Goal: Task Accomplishment & Management: Complete application form

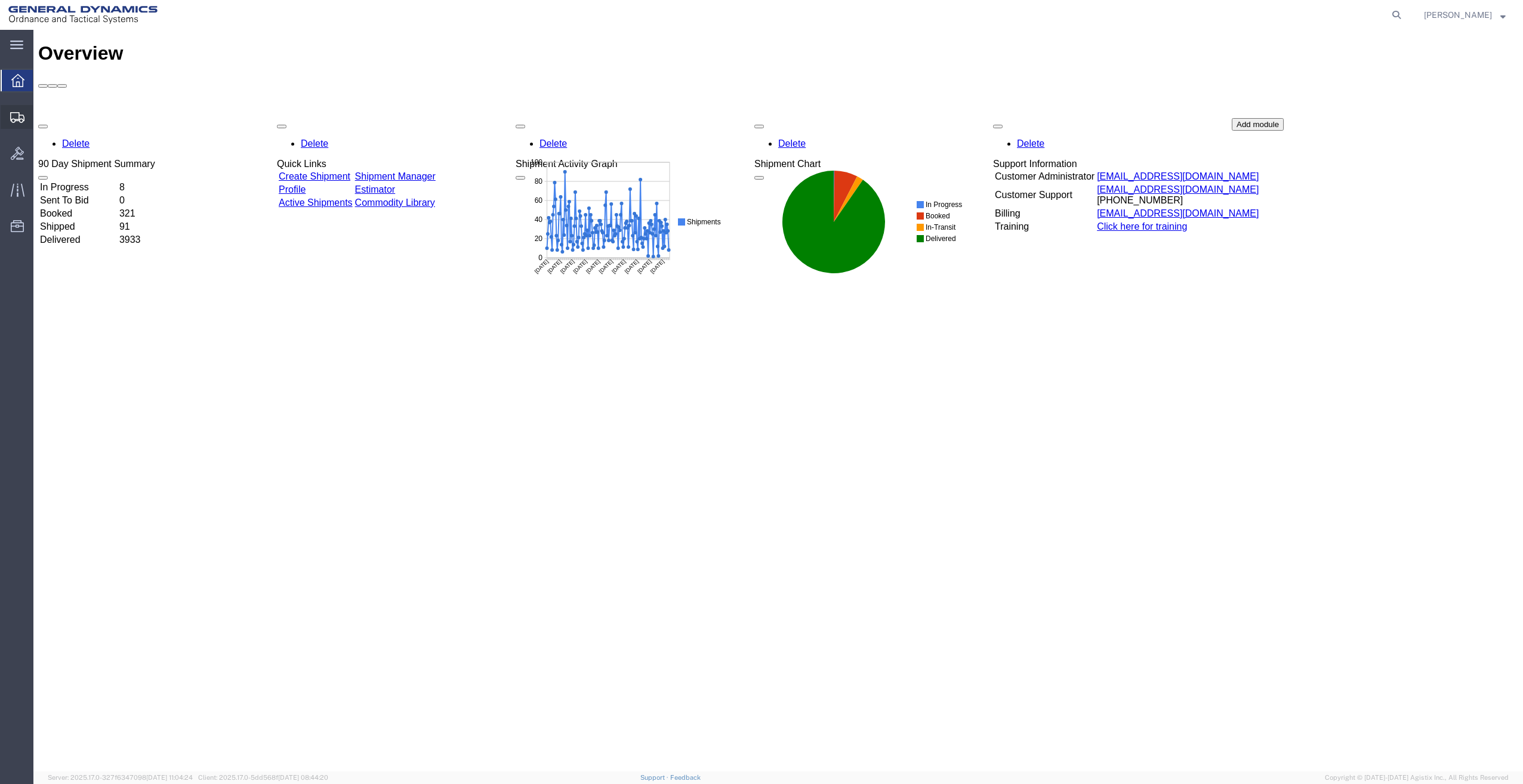
click at [0, 0] on span "Shipment Manager" at bounding box center [0, 0] width 0 height 0
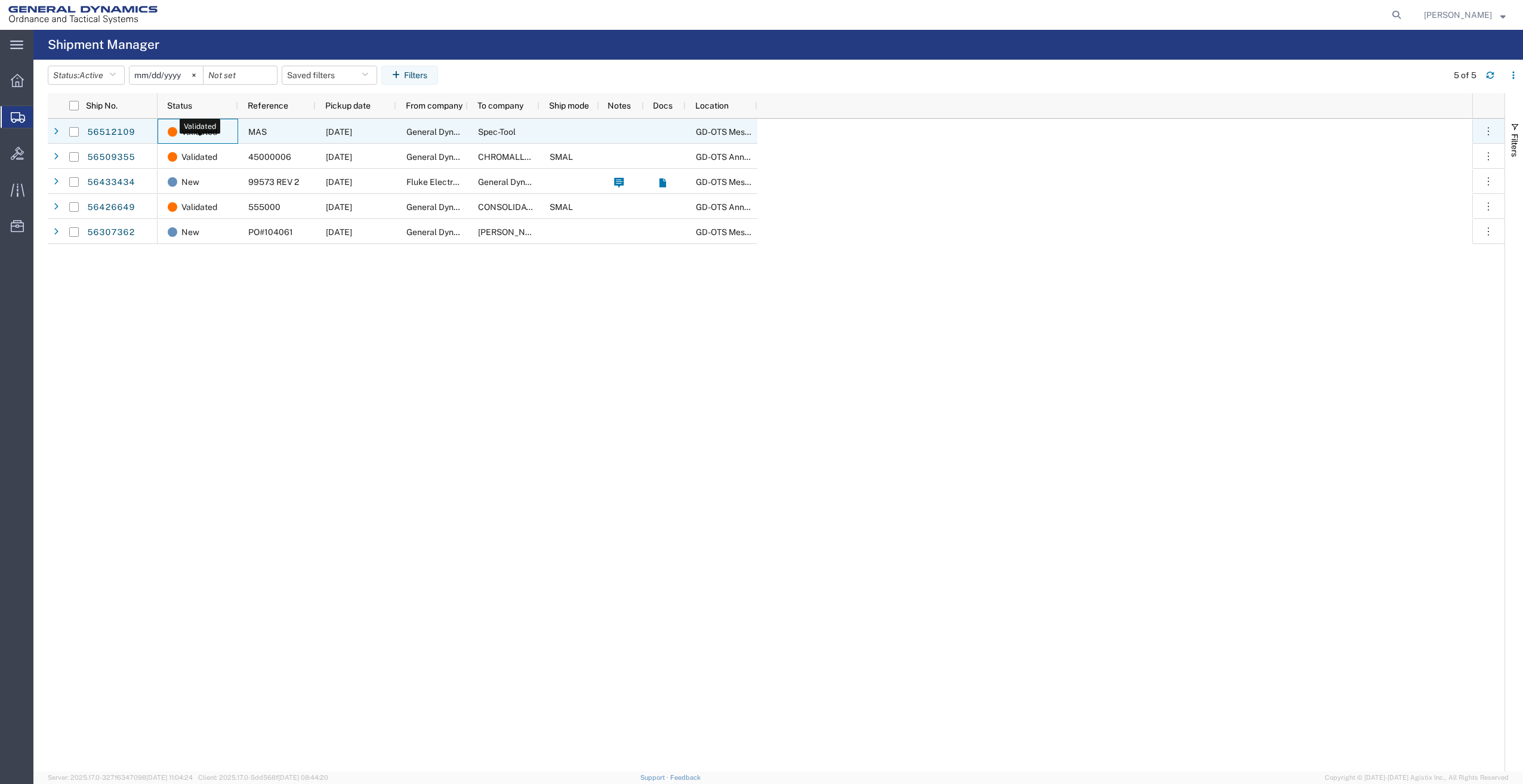
click at [174, 131] on span at bounding box center [172, 131] width 9 height 9
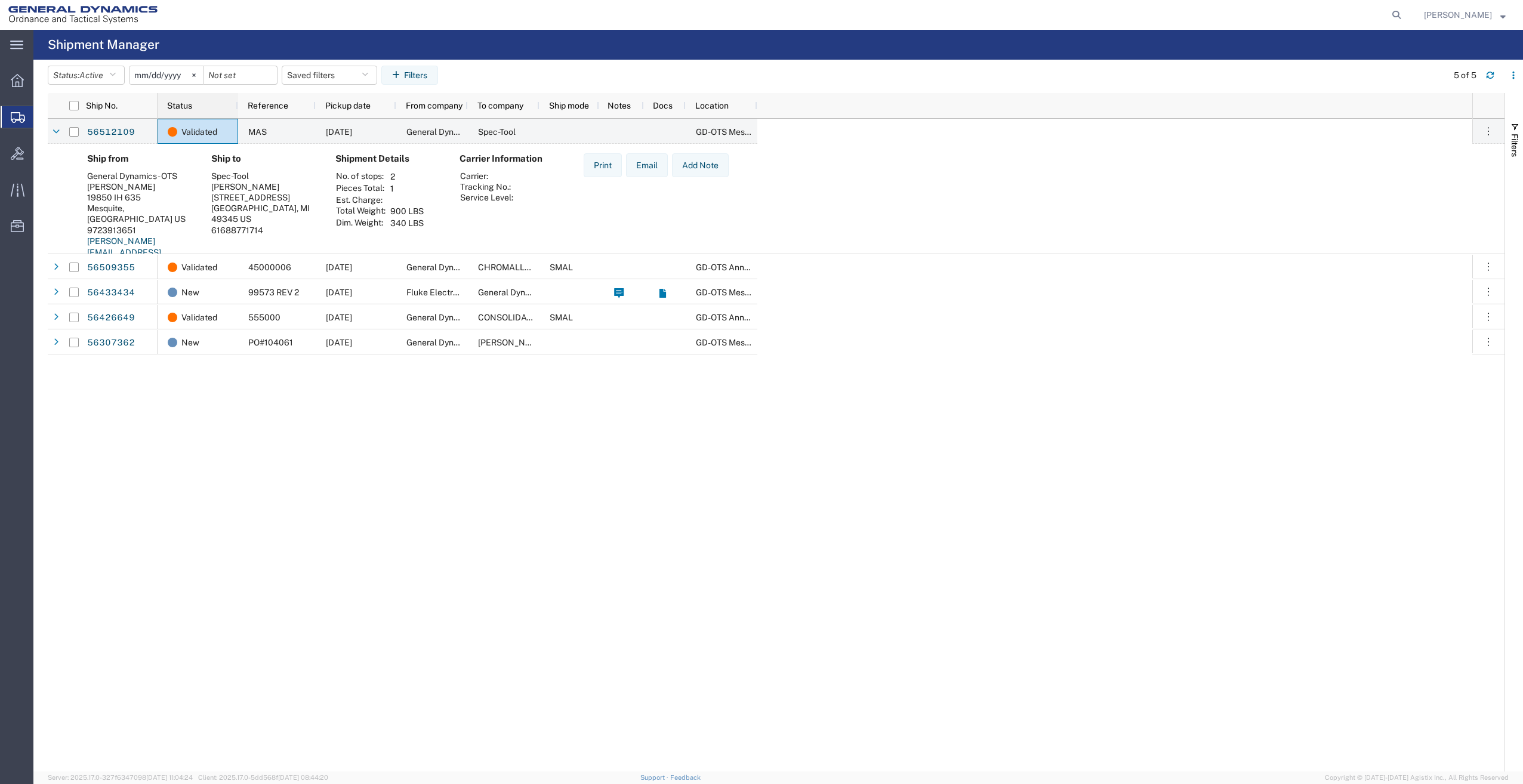
click at [193, 102] on div "Status" at bounding box center [200, 105] width 66 height 19
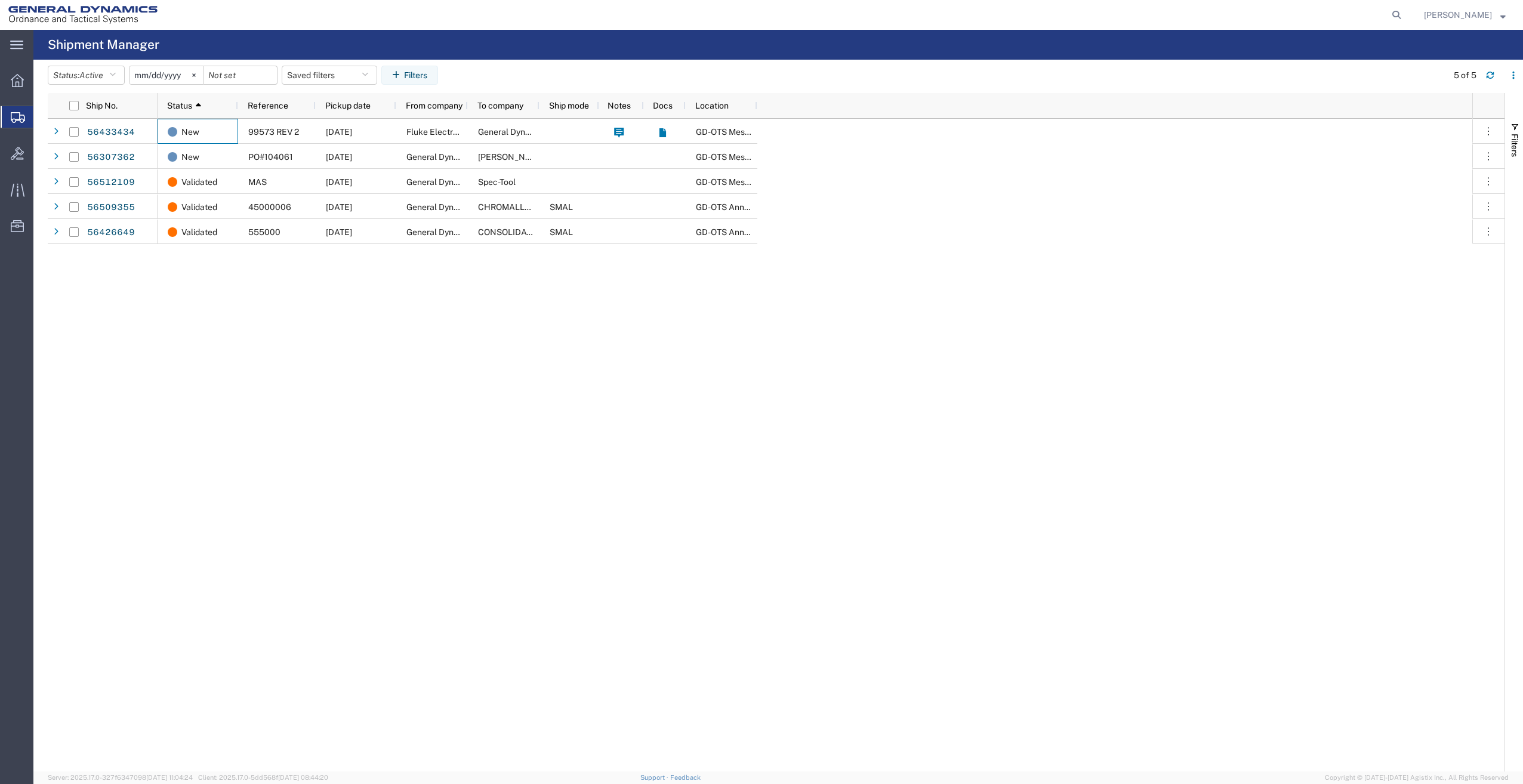
click at [0, 0] on span "Create Shipment" at bounding box center [0, 0] width 0 height 0
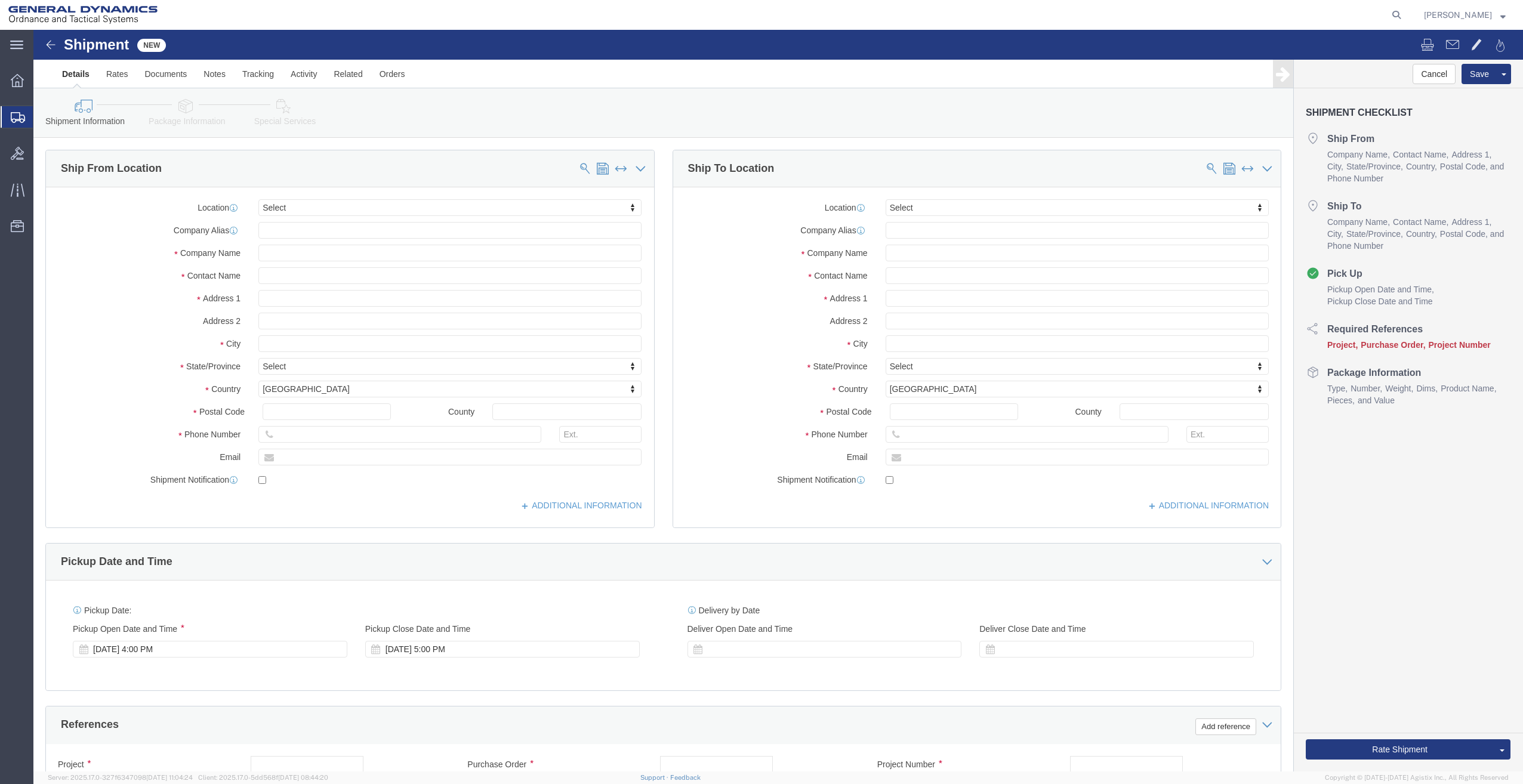
select select
click input "text"
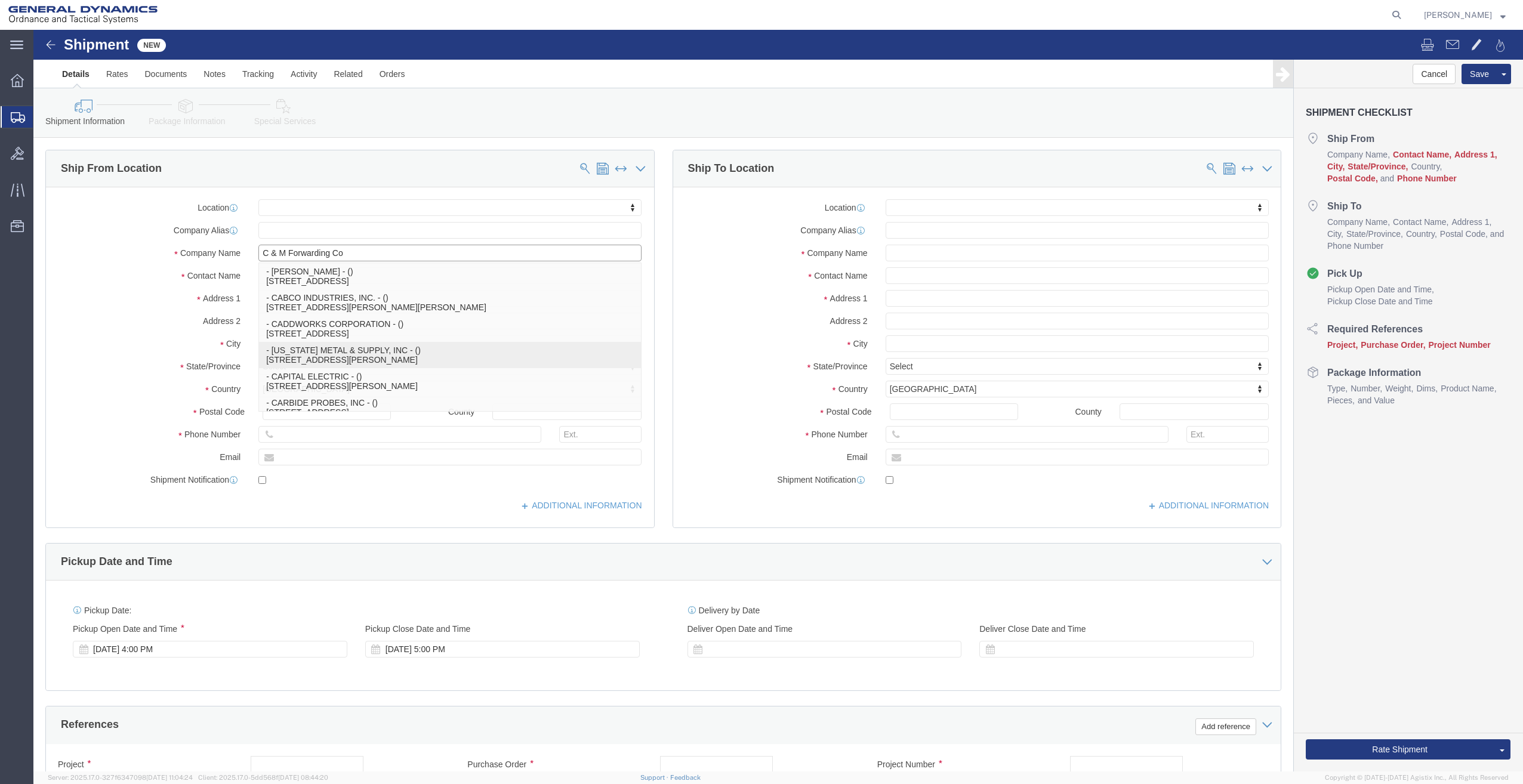
type input "[US_STATE] METAL & SUPPLY, INC"
select select "CA"
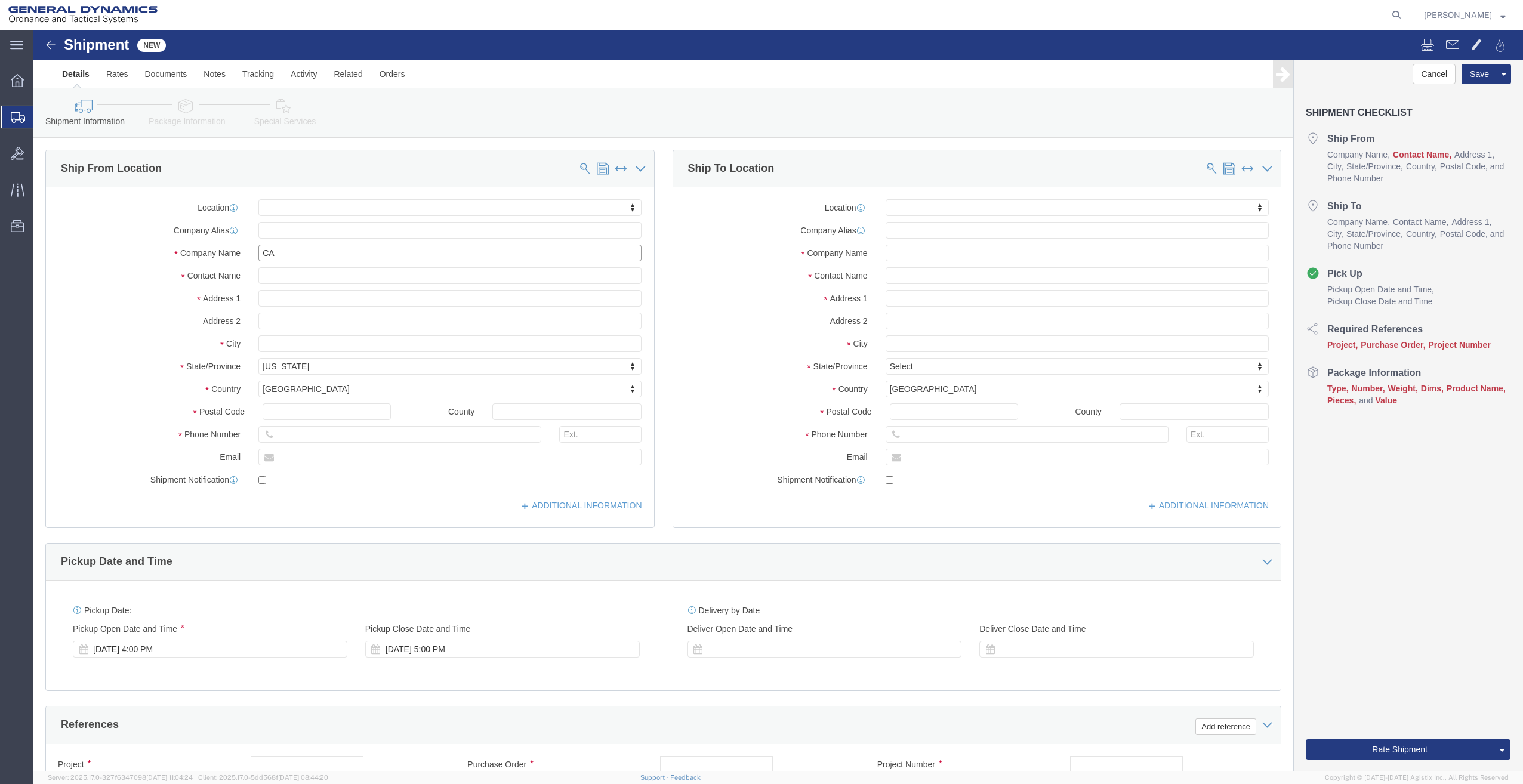
type input "C"
paste input "C&M Forwarding Co."
type input "C&M Forwarding Co."
click input "text"
paste input "[PERSON_NAME]"
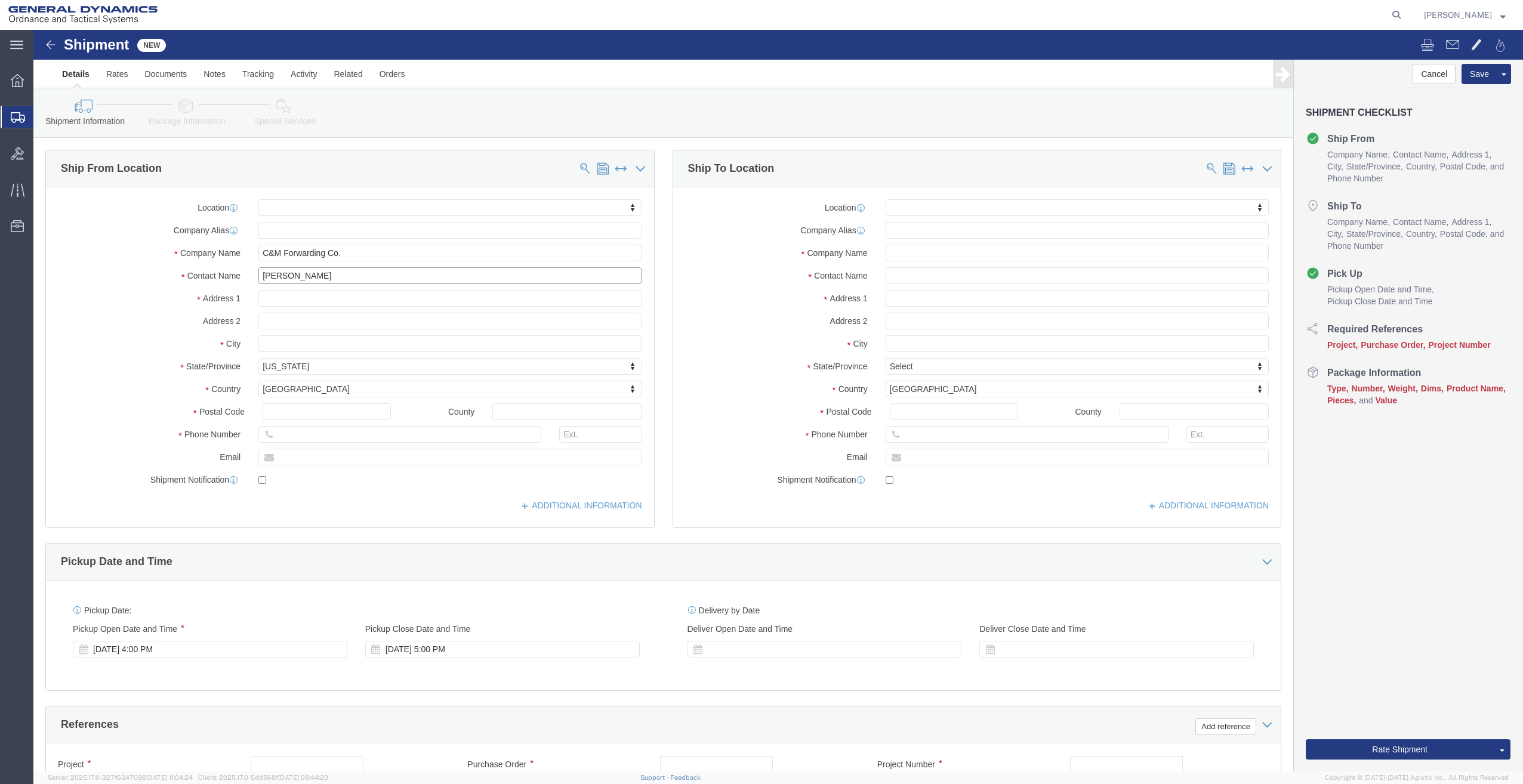
type input "[PERSON_NAME]"
drag, startPoint x: 306, startPoint y: 269, endPoint x: 204, endPoint y: 280, distance: 102.6
click div "Location My Profile Location GD-OTS [GEOGRAPHIC_DATA] (Commerce) GD-OTS [GEOGRA…"
paste input "[STREET_ADDRESS]"
type input "[STREET_ADDRESS]"
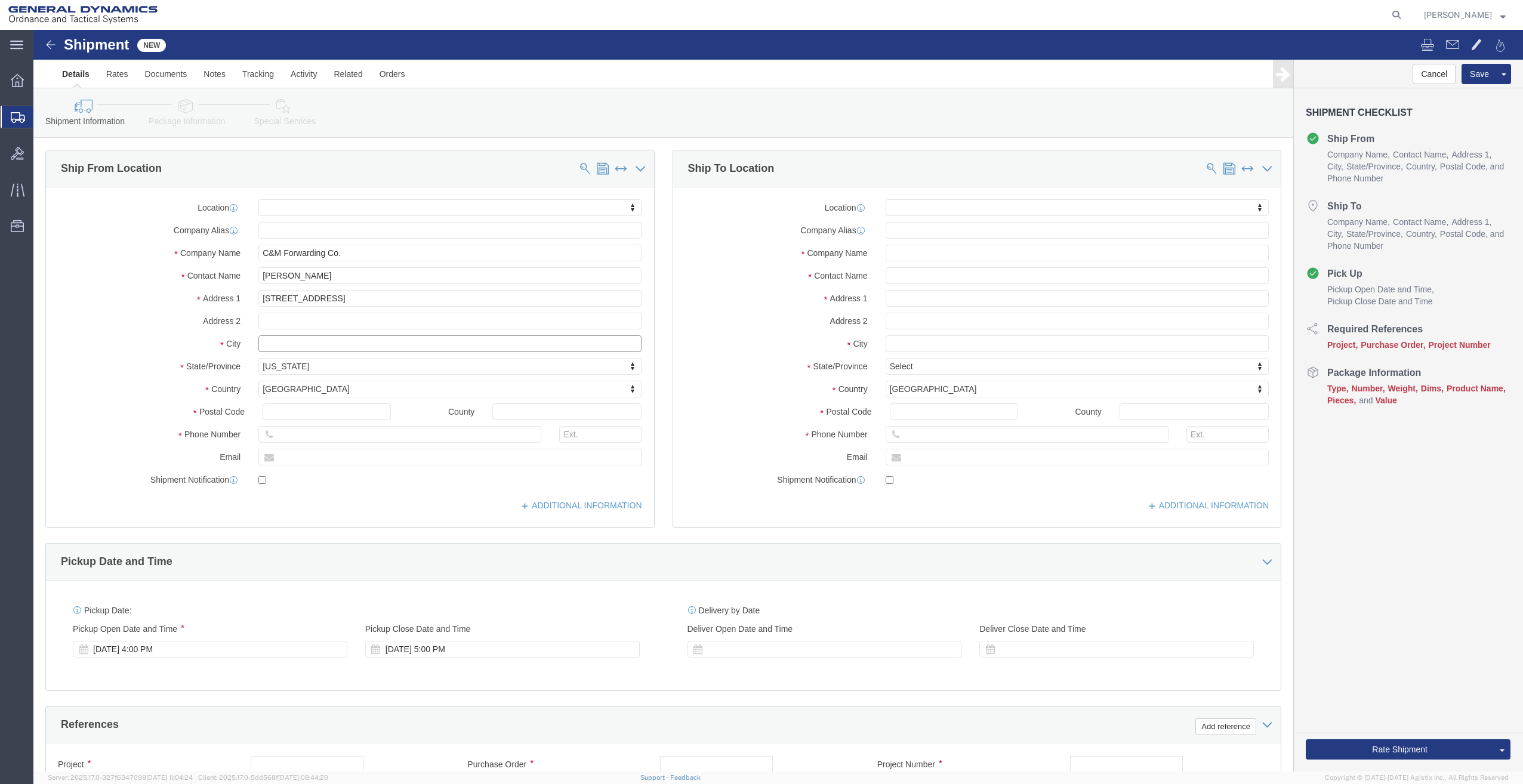
paste input "[GEOGRAPHIC_DATA] [GEOGRAPHIC_DATA]"
drag, startPoint x: 354, startPoint y: 317, endPoint x: 249, endPoint y: 325, distance: 105.3
click div "Location My Profile Location GD-OTS [GEOGRAPHIC_DATA] (Commerce) GD-OTS [GEOGRA…"
paste input "text"
type input "North Chili"
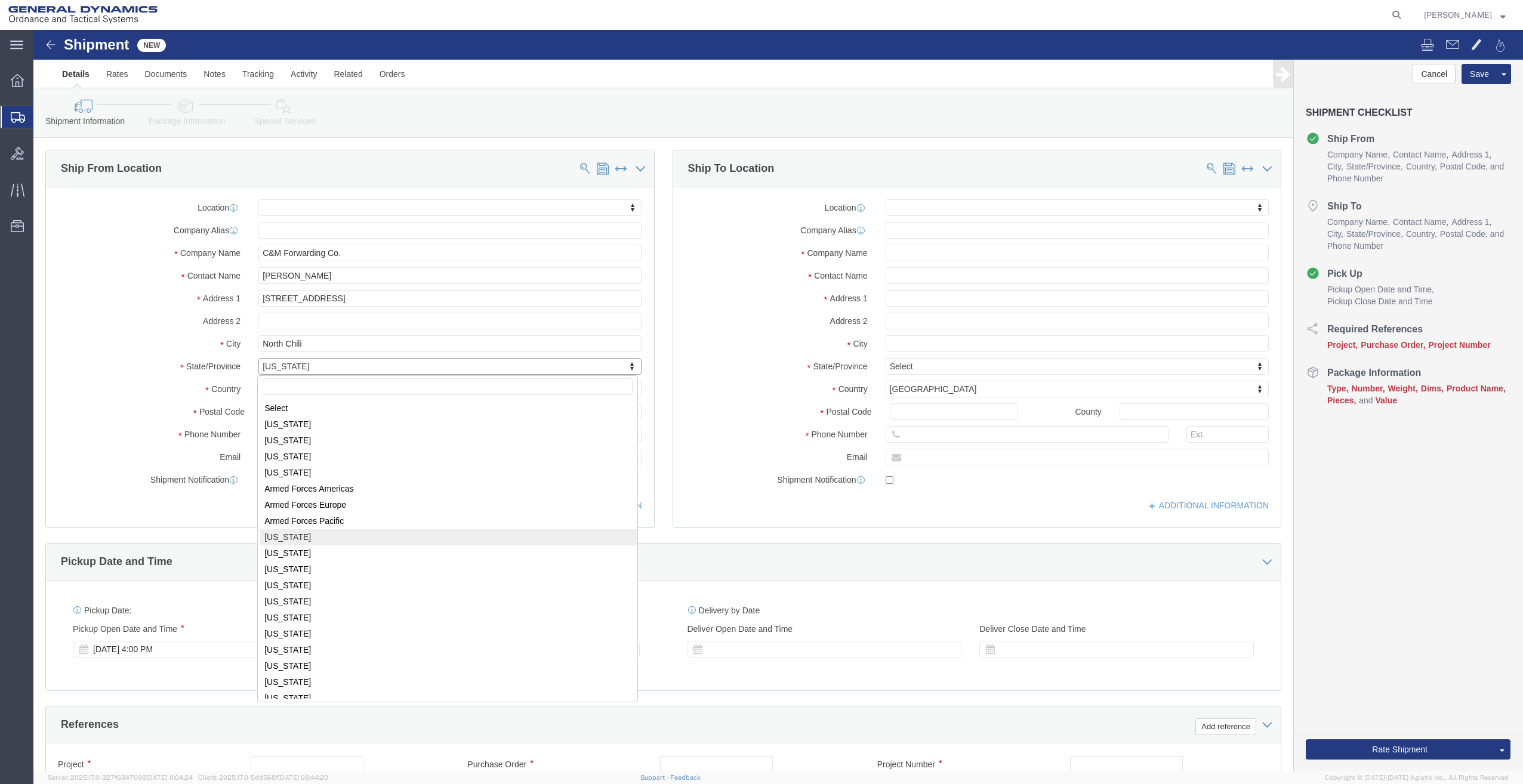
drag, startPoint x: 273, startPoint y: 340, endPoint x: 245, endPoint y: 342, distance: 28.1
select select "NY"
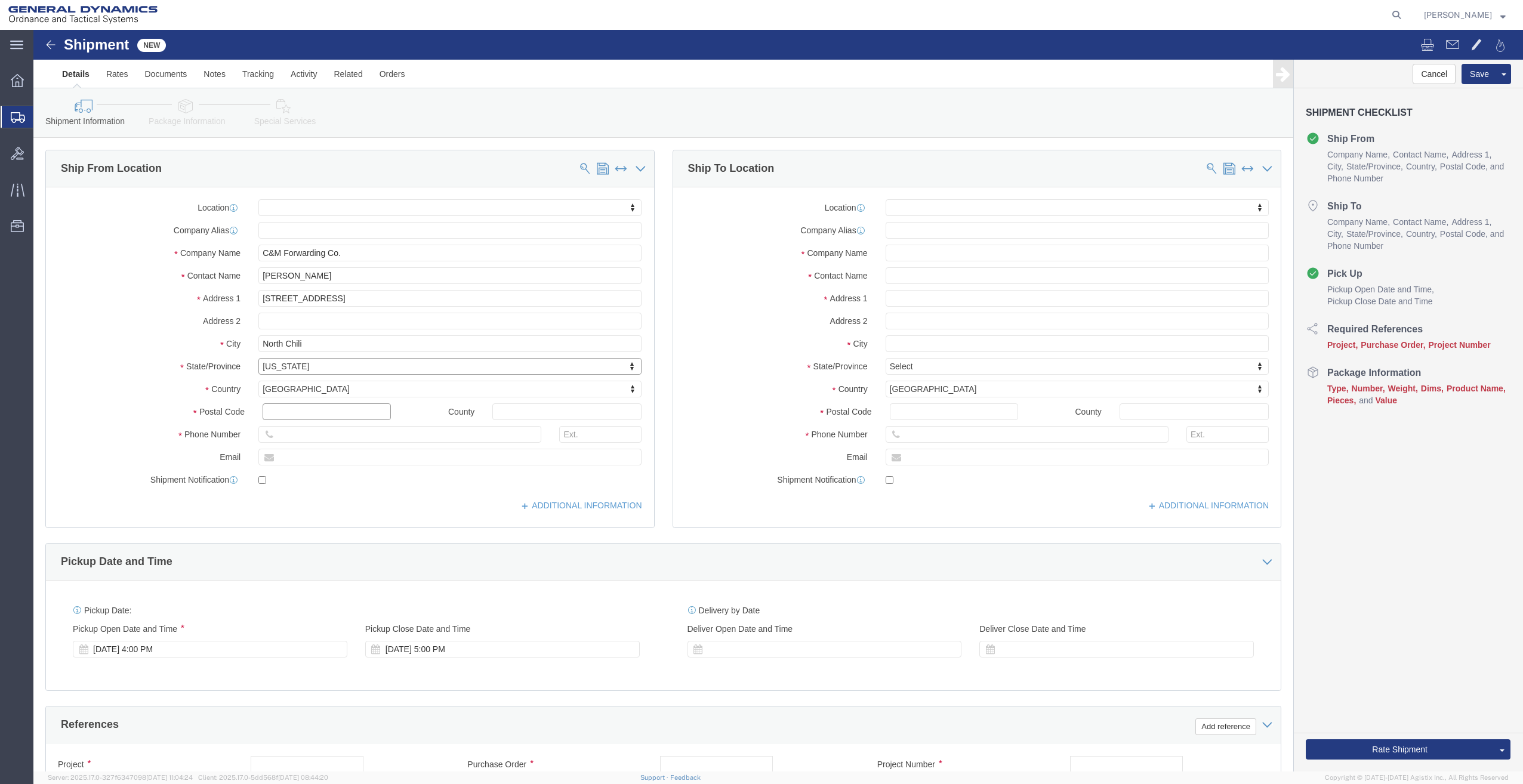
click input "text"
type input "9"
type input "14514"
drag, startPoint x: 306, startPoint y: 409, endPoint x: 207, endPoint y: 410, distance: 99.0
click div "Phone Number"
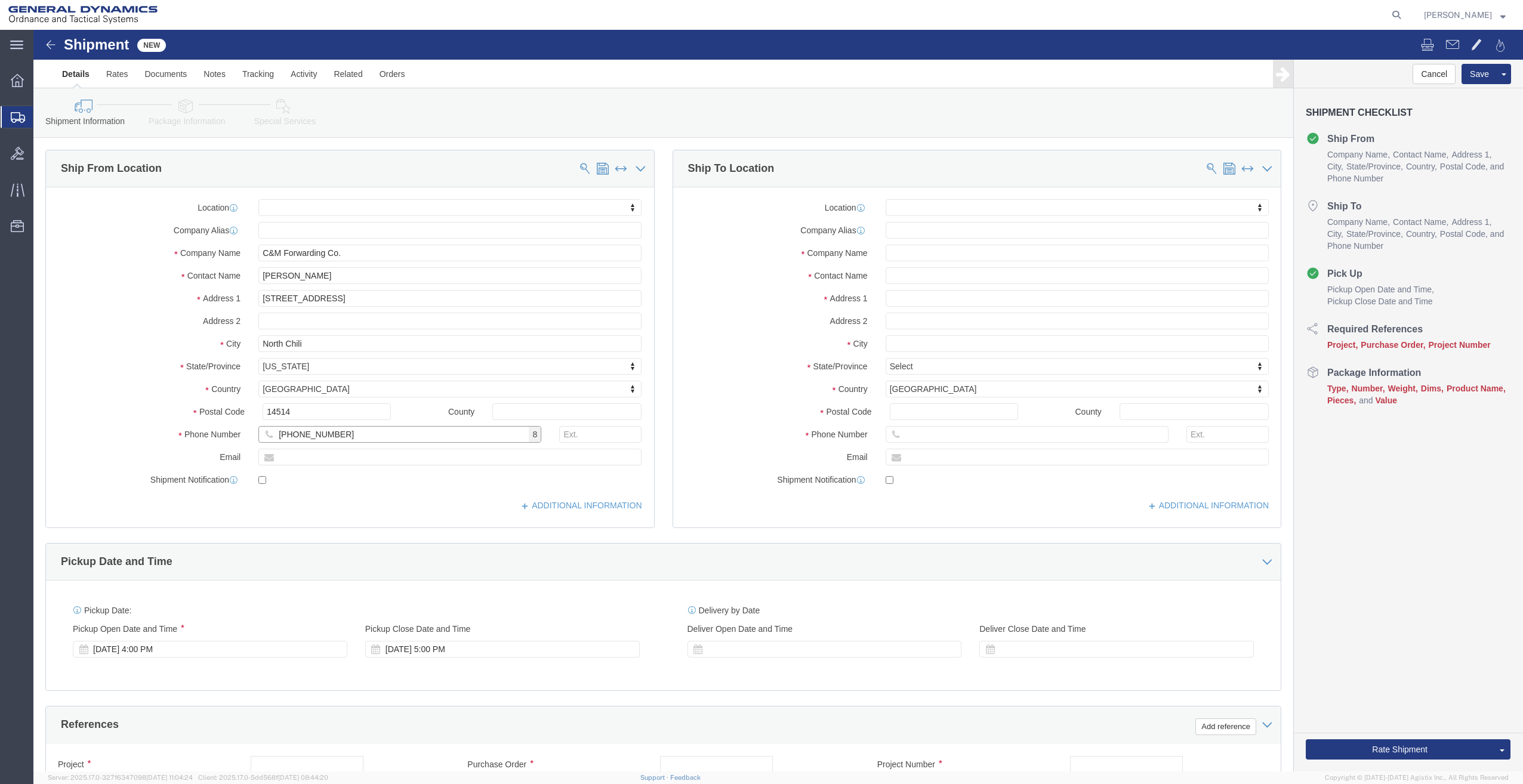
type input "[PHONE_NUMBER]"
click input "text"
paste input "[EMAIL_ADDRESS][DOMAIN_NAME]"
type input "[EMAIL_ADDRESS][DOMAIN_NAME]"
click input "text"
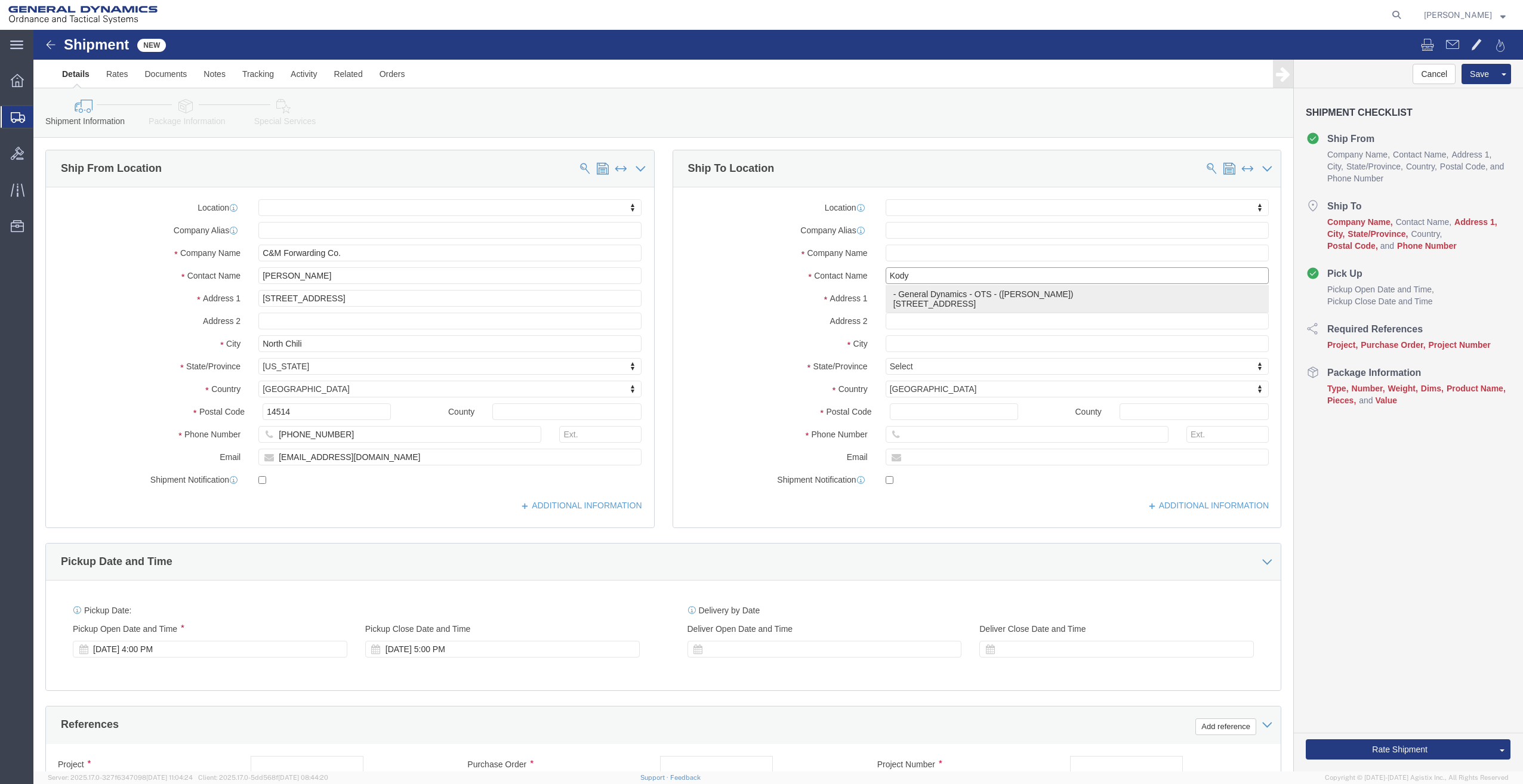
click p "- General Dynamics - OTS - ([PERSON_NAME]) 19850 IH 635, [GEOGRAPHIC_DATA], [GE…"
type input "[PERSON_NAME]"
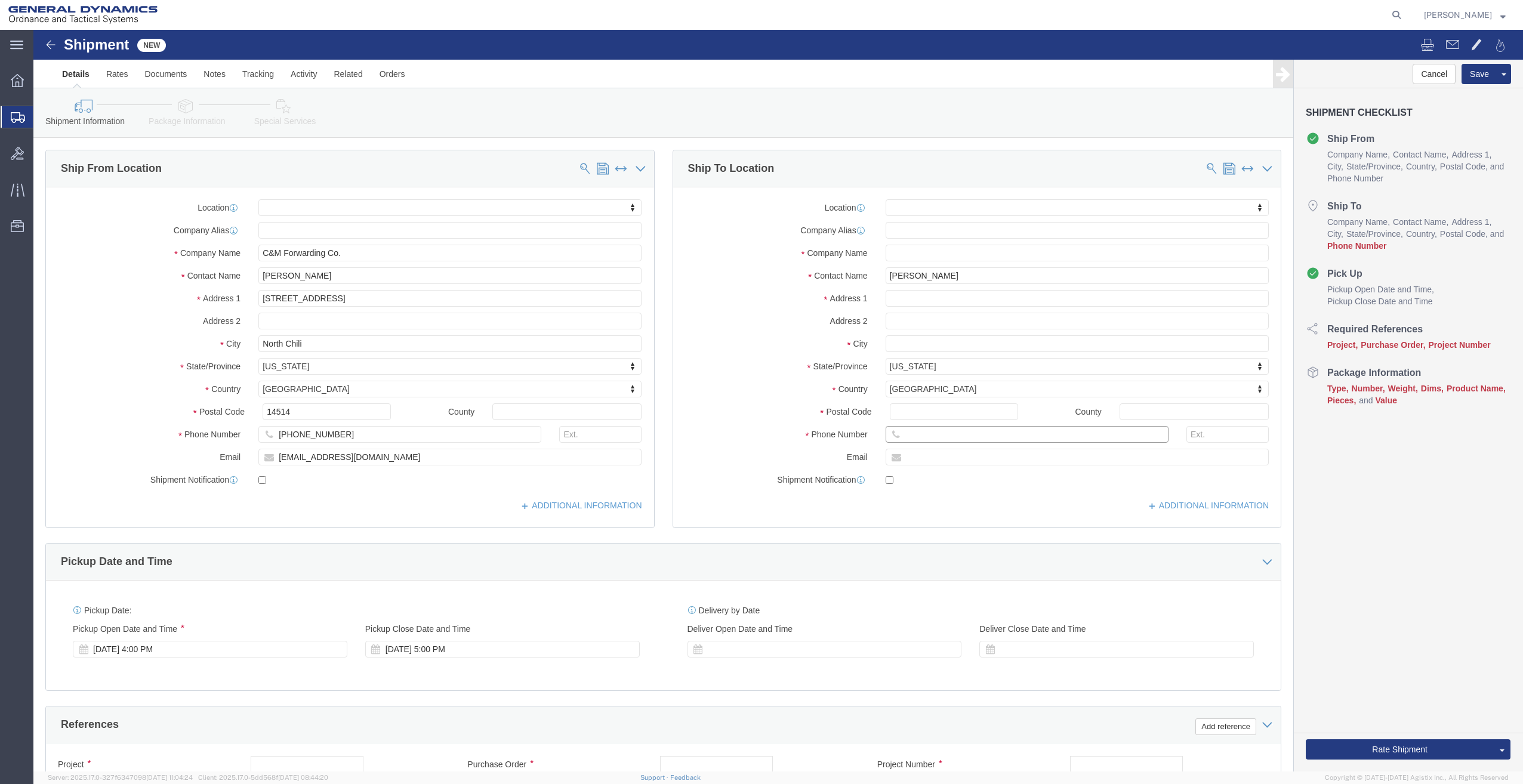
click input "text"
type input "[PHONE_NUMBER]"
click input "text"
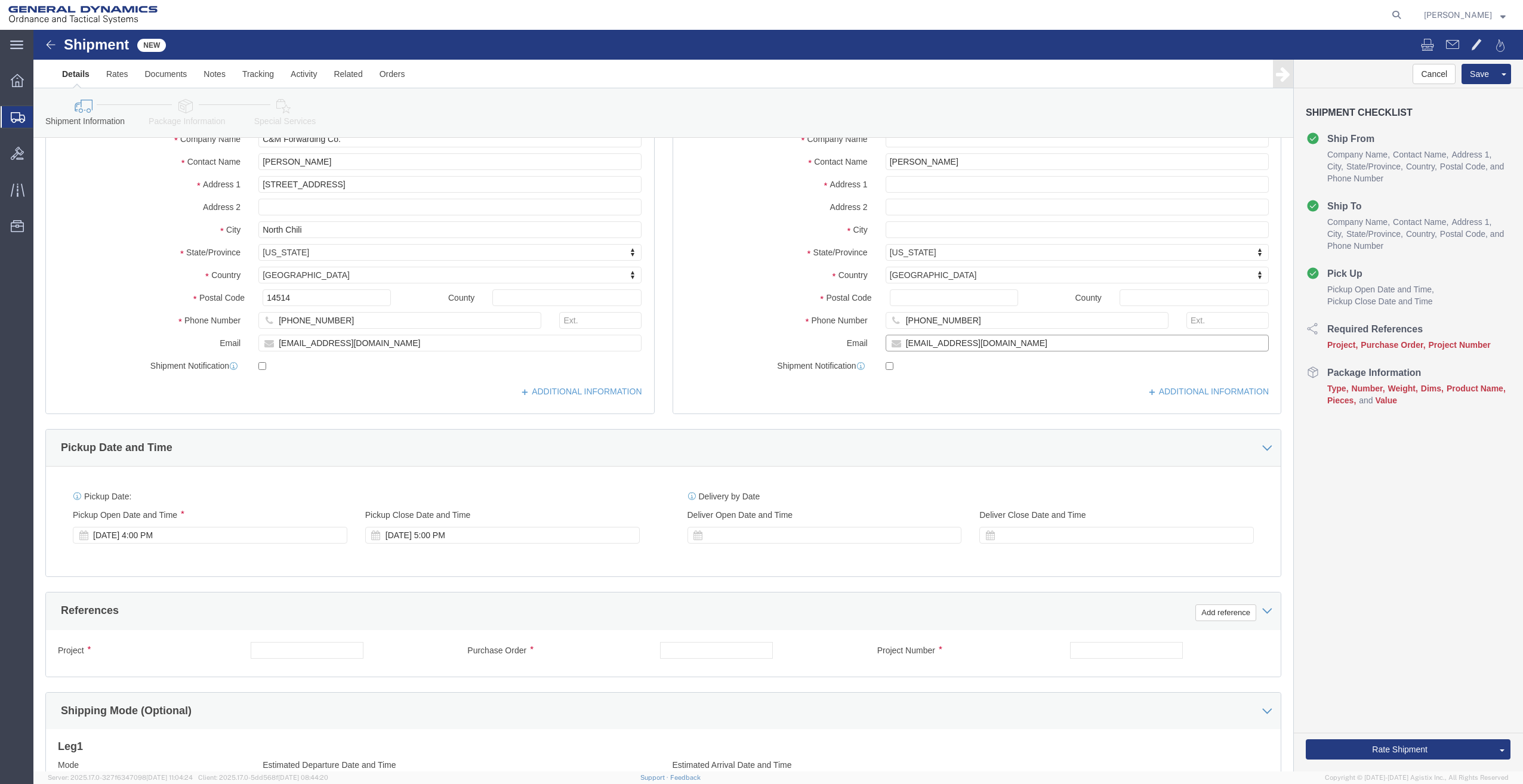
scroll to position [119, 0]
type input "[EMAIL_ADDRESS][DOMAIN_NAME]"
click div "[DATE] 4:00 PM"
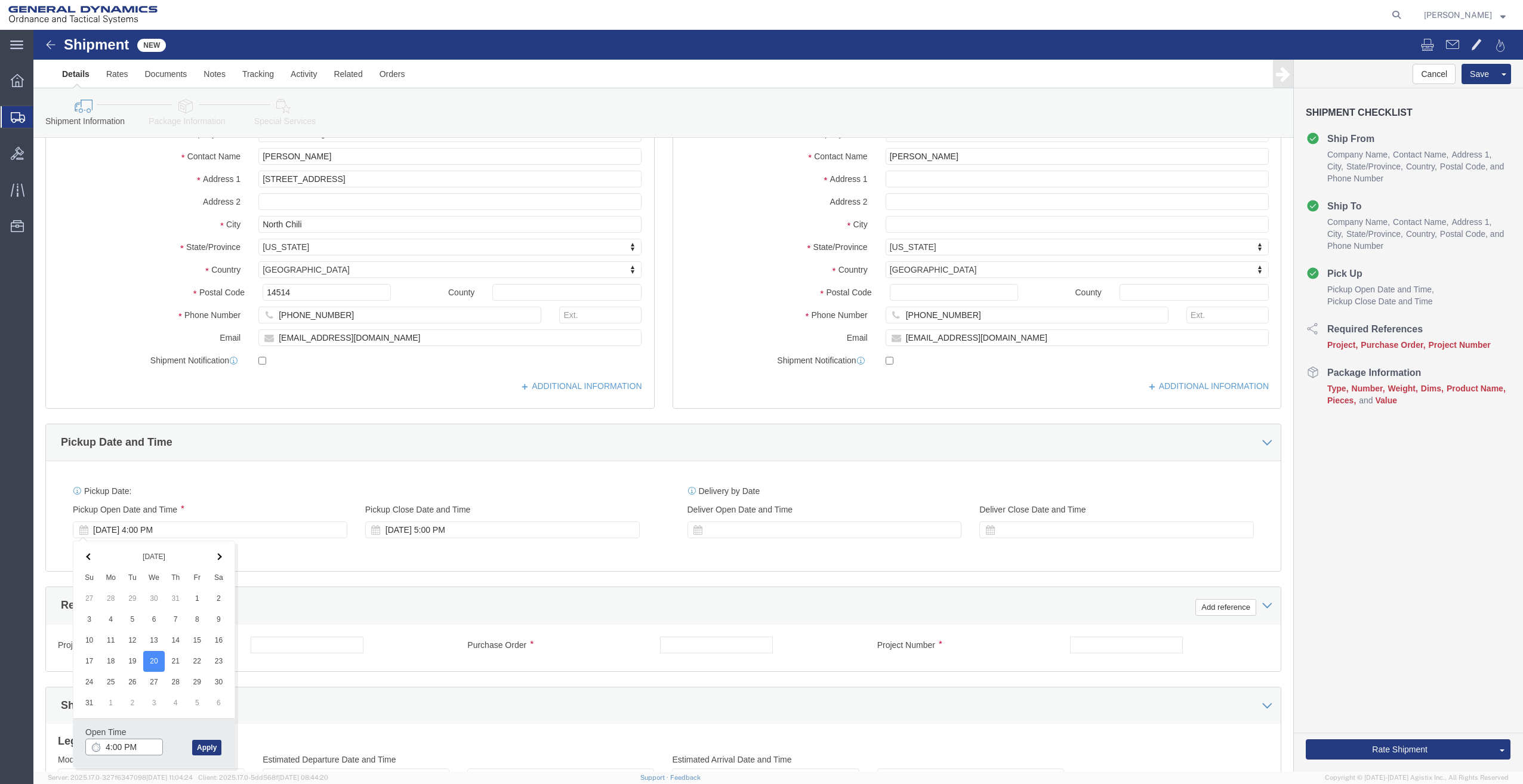
click input "4:00 PM"
type input "12:00 PM"
click button "Apply"
click div "[DATE] 1:00 PM"
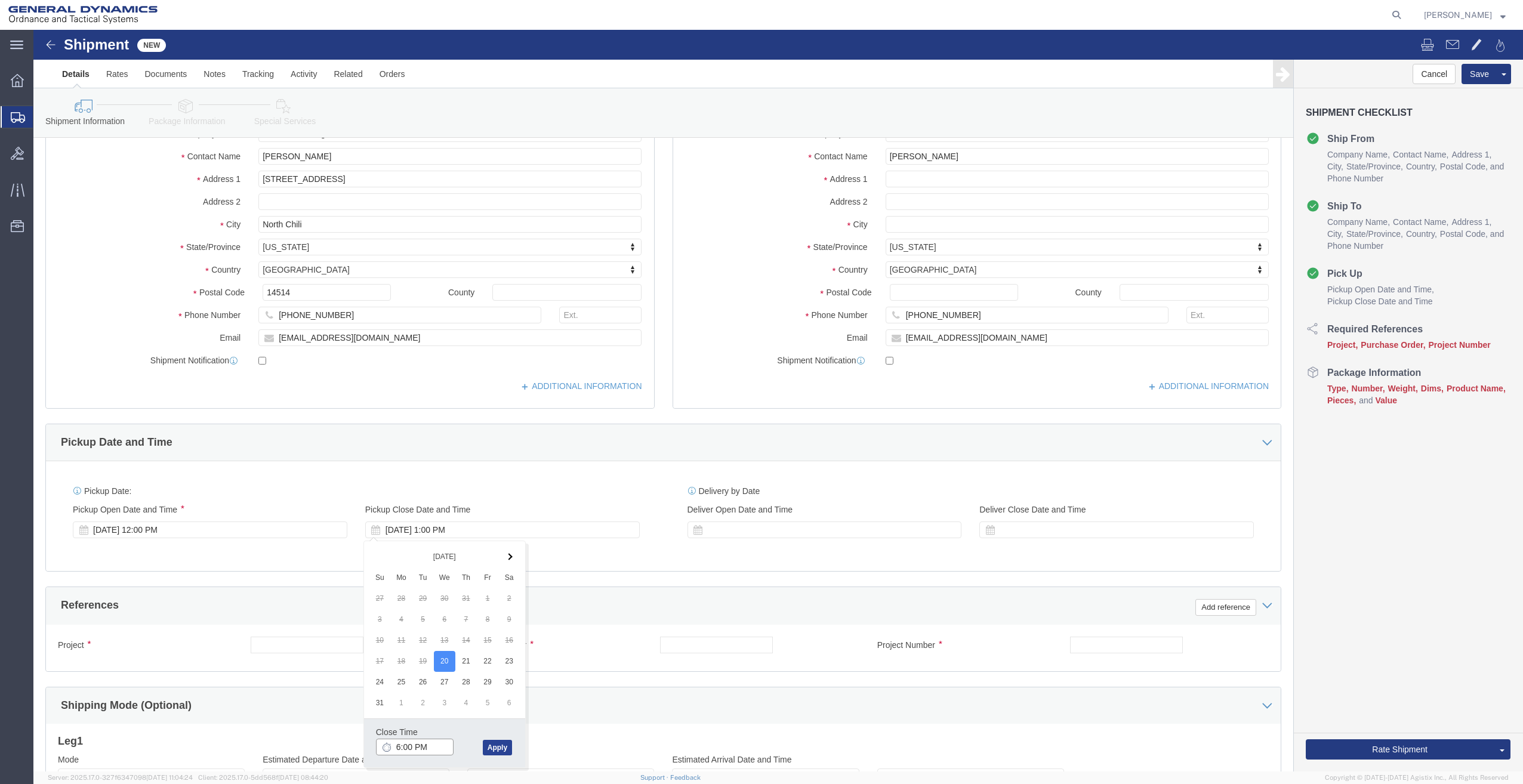
type input "6:00 PM"
click button "Apply"
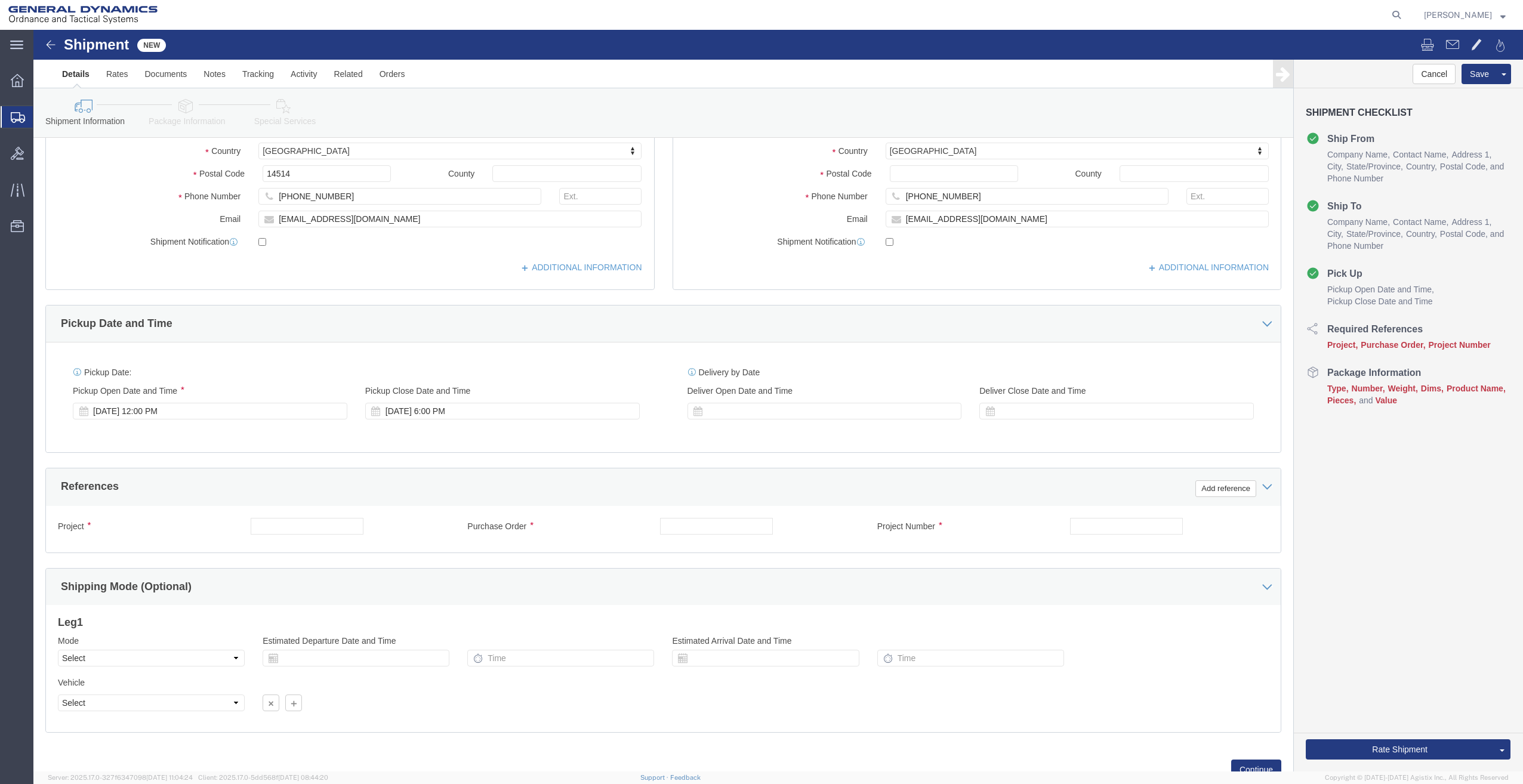
scroll to position [238, 0]
click input "text"
type input "NA"
type input "102249"
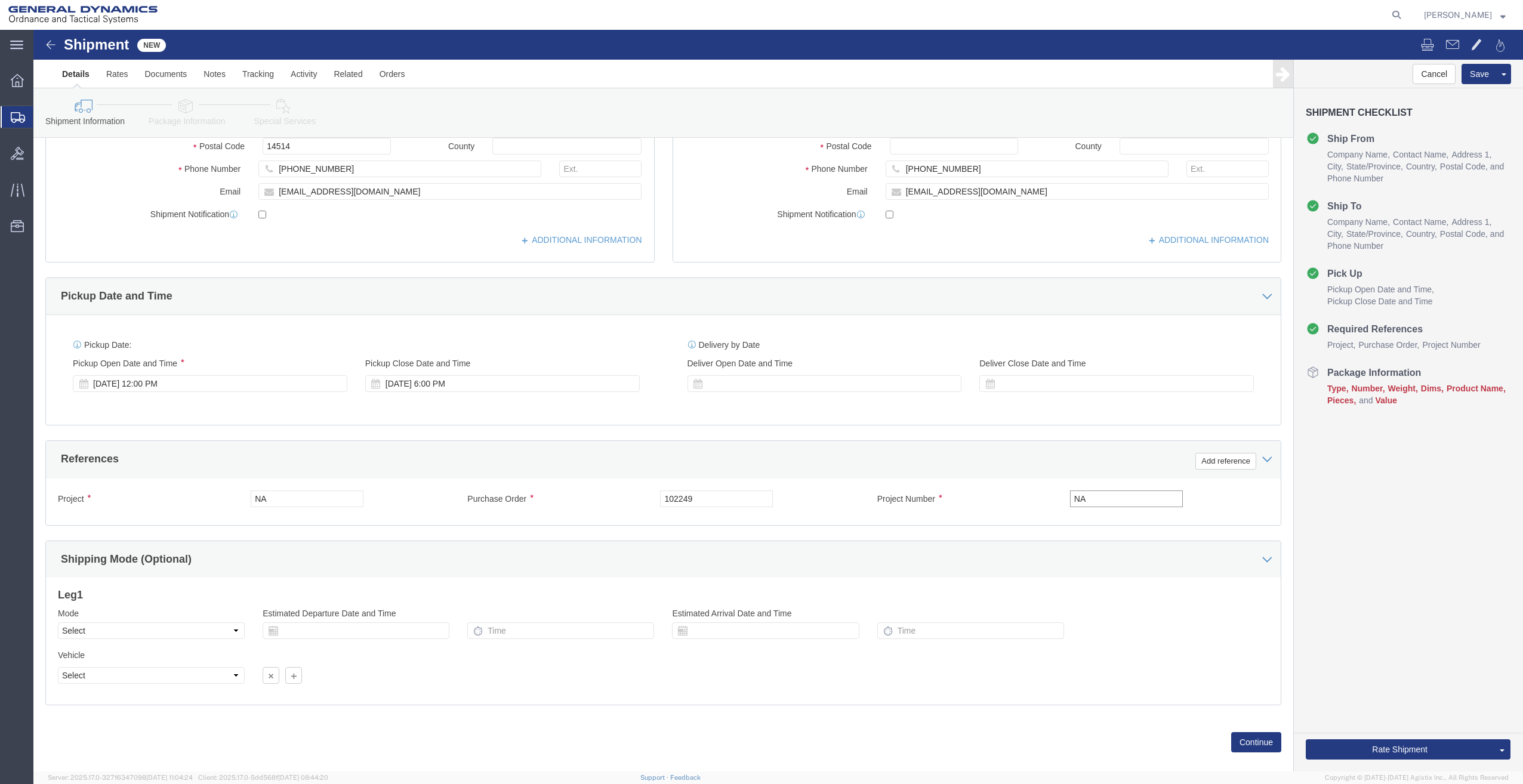
scroll to position [283, 0]
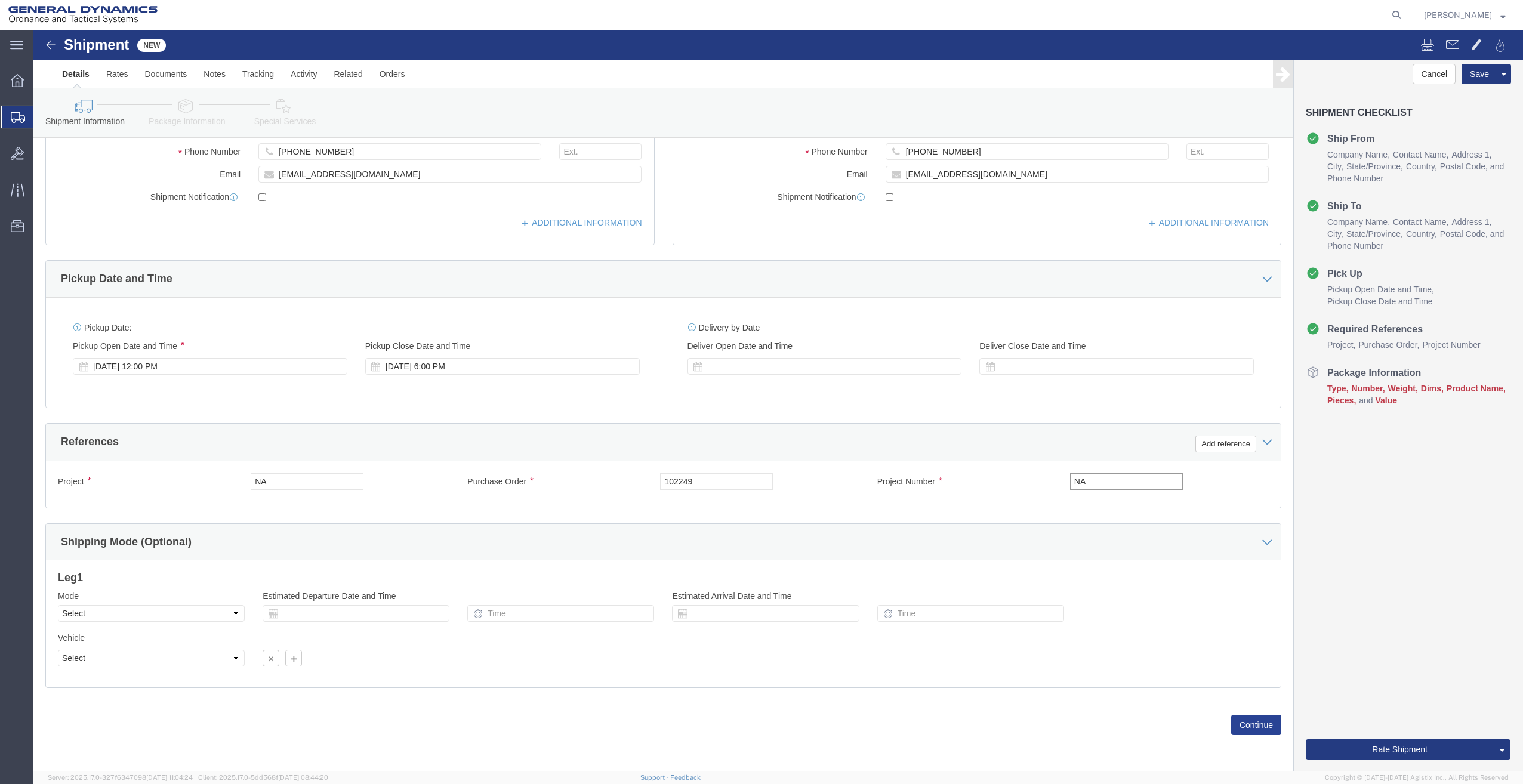
type input "NA"
click button "Continue"
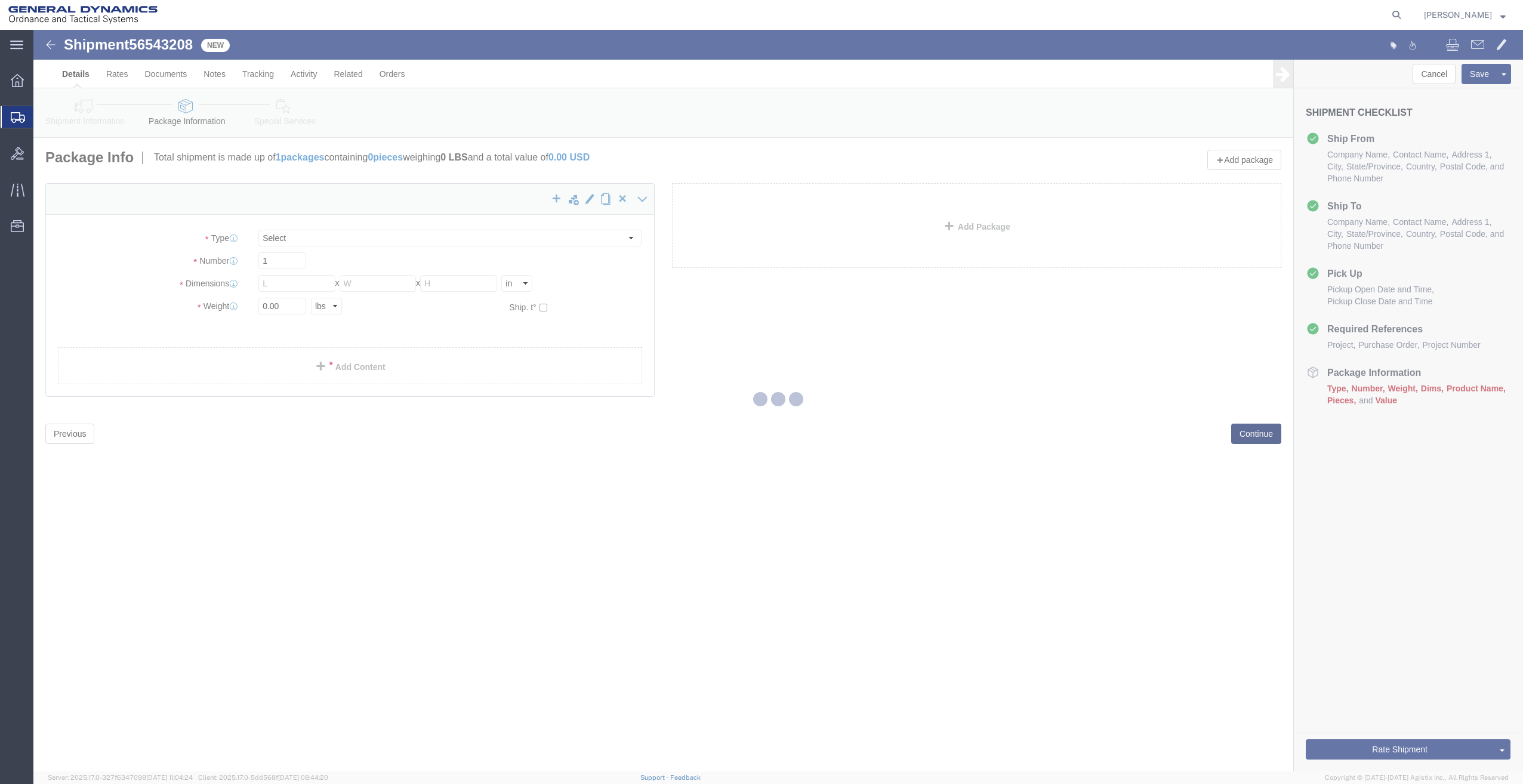
select select "CBOX"
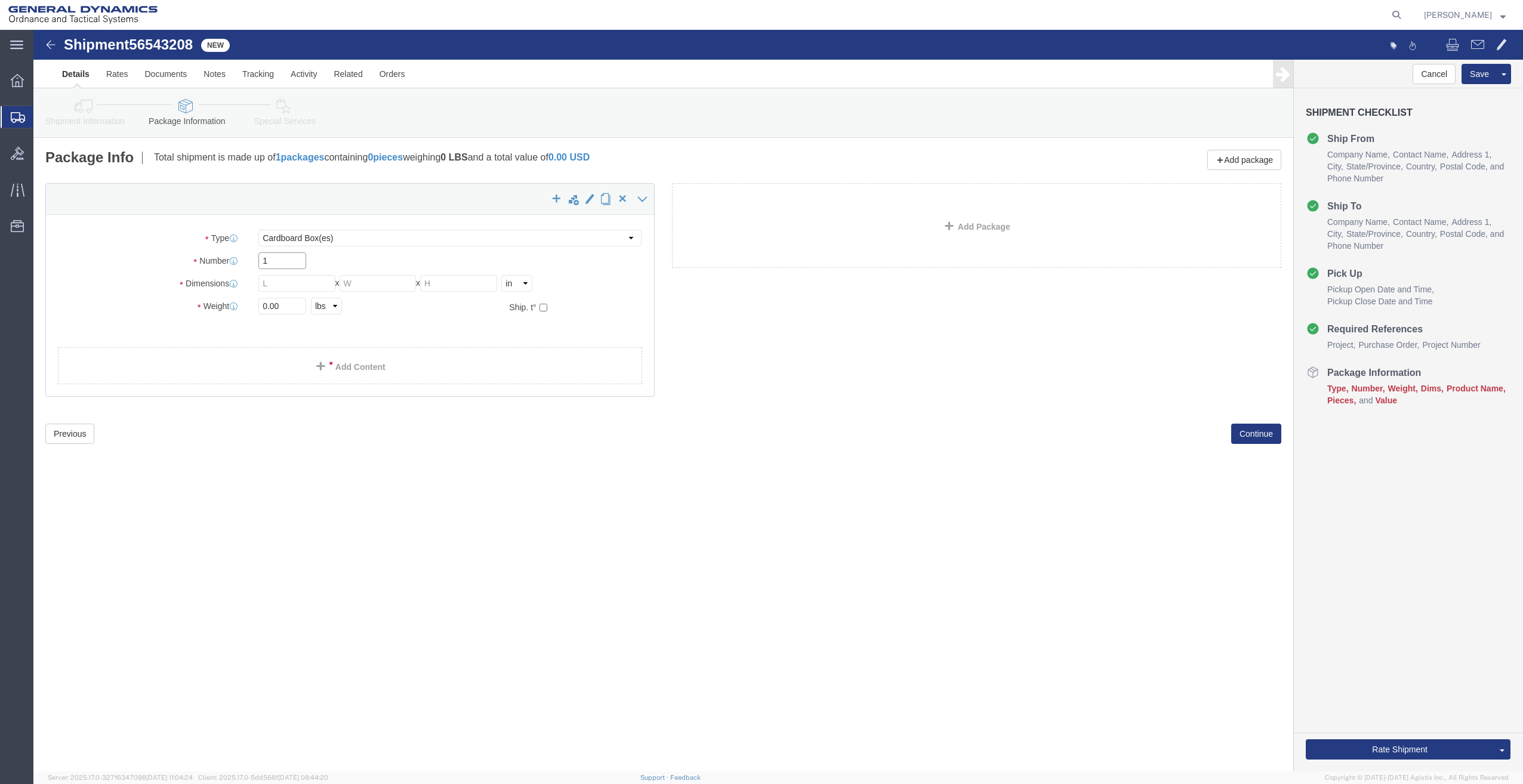
drag, startPoint x: 238, startPoint y: 232, endPoint x: 212, endPoint y: 232, distance: 26.0
click div "Number 1"
type input "3"
click select "Select Bale(s) Basket(s) Bolt(s) Bottle(s) Buckets Bulk Bundle(s) Can(s) Cardbo…"
select select "PONS"
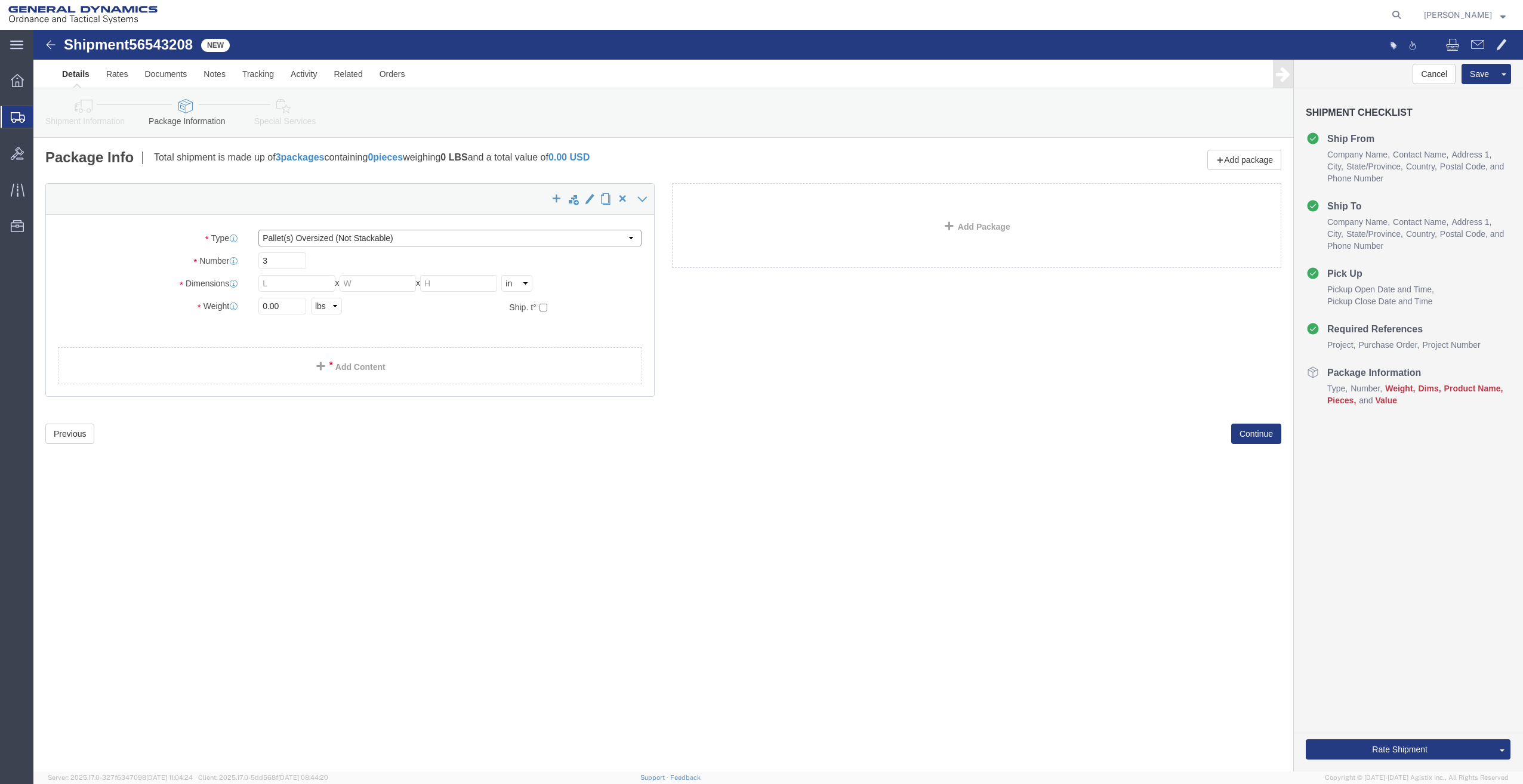
click select "Select Bale(s) Basket(s) Bolt(s) Bottle(s) Buckets Bulk Bundle(s) Can(s) Cardbo…"
click input "text"
type input "192"
type input "74"
type input "34"
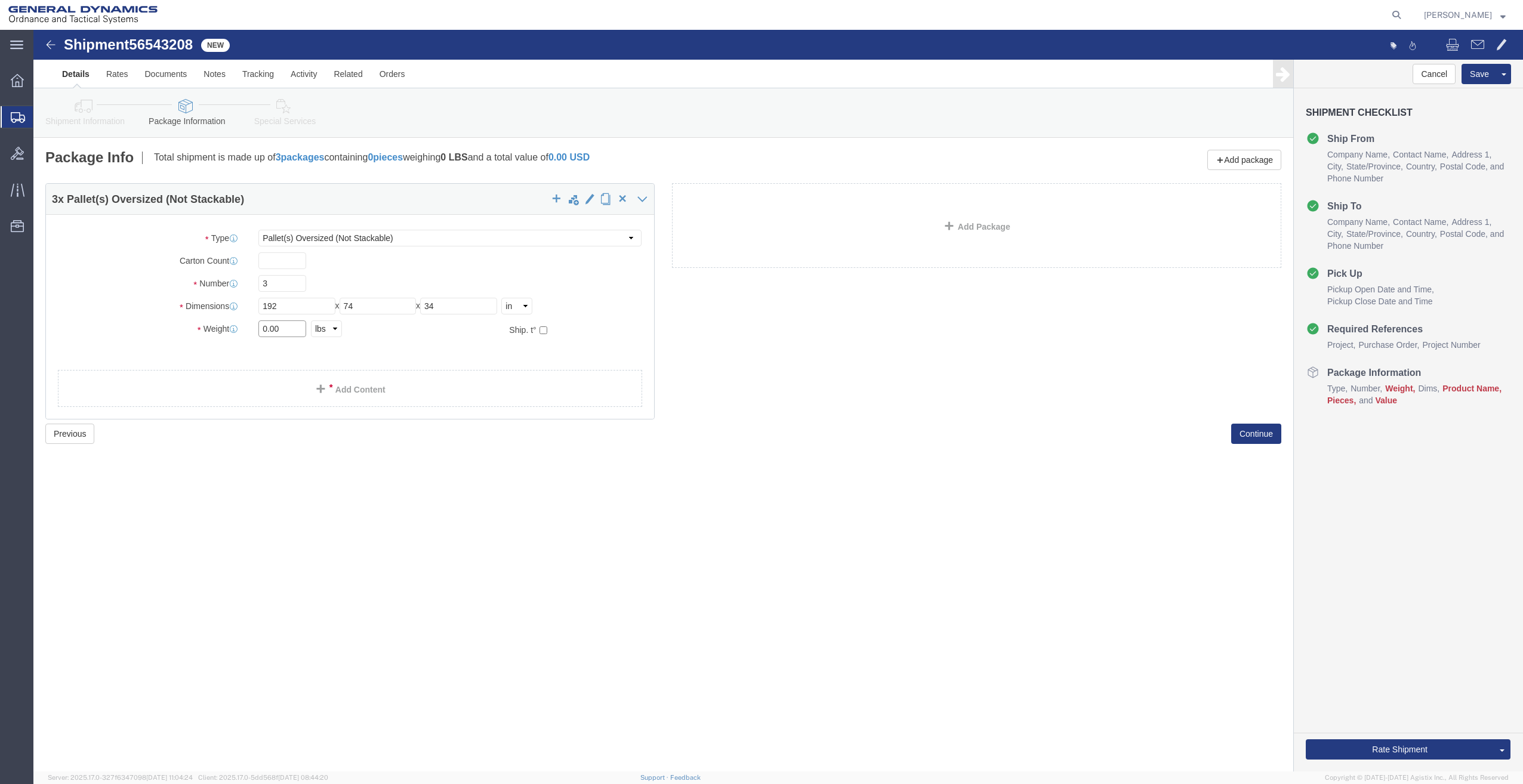
drag, startPoint x: 247, startPoint y: 295, endPoint x: 196, endPoint y: 304, distance: 51.8
click div "Weight 0.00 Select kgs lbs Ship. t°"
type input "3390"
click link "Add Content"
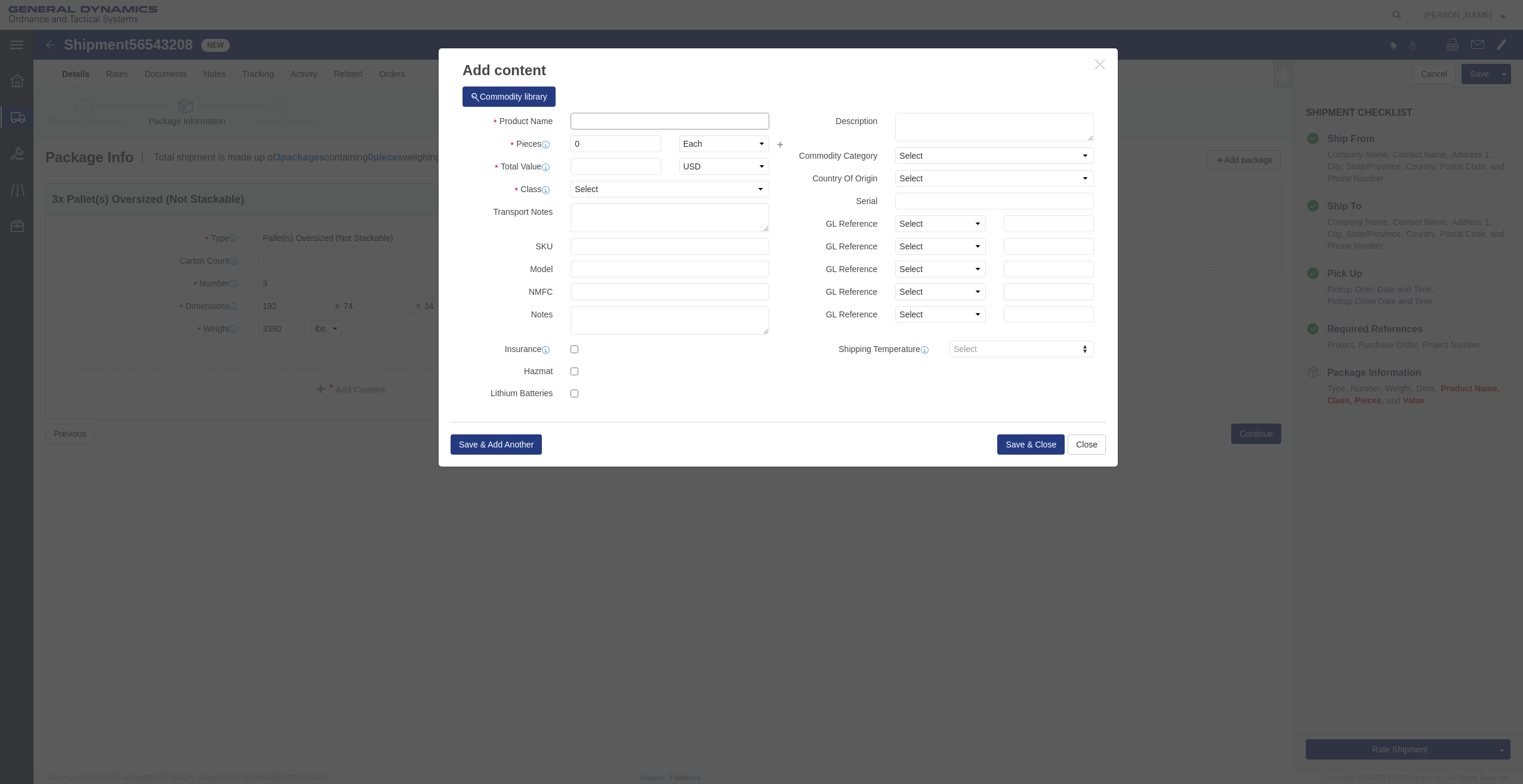
click input "text"
click input "Arms"
type input "Arms"
click div "Commodity library"
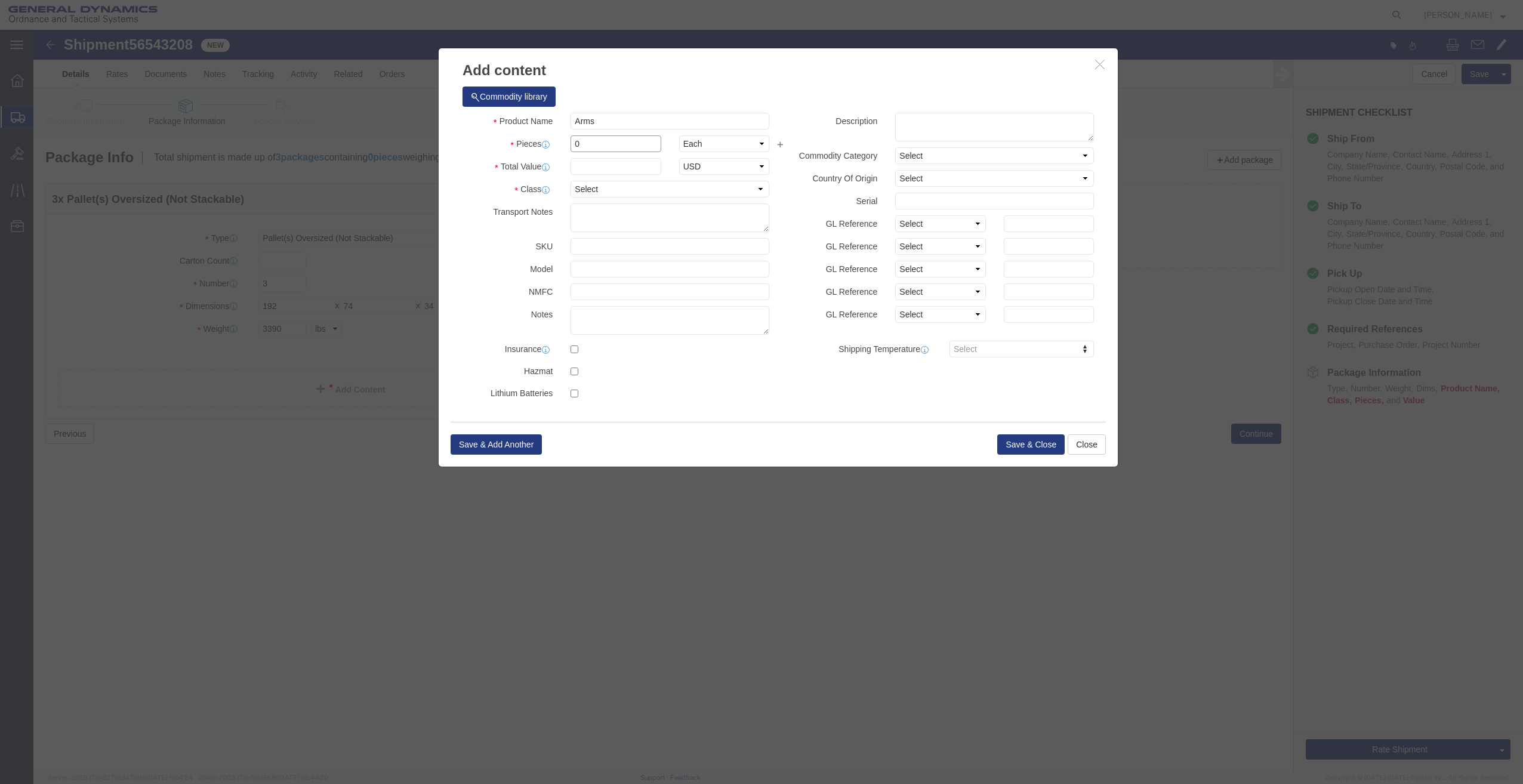
drag, startPoint x: 552, startPoint y: 114, endPoint x: 527, endPoint y: 115, distance: 25.0
click div "Pieces 0 Select Bag Barrels 100Board Feet Bottle Box Blister Pack Carats Can Ca…"
type input "3"
click input "text"
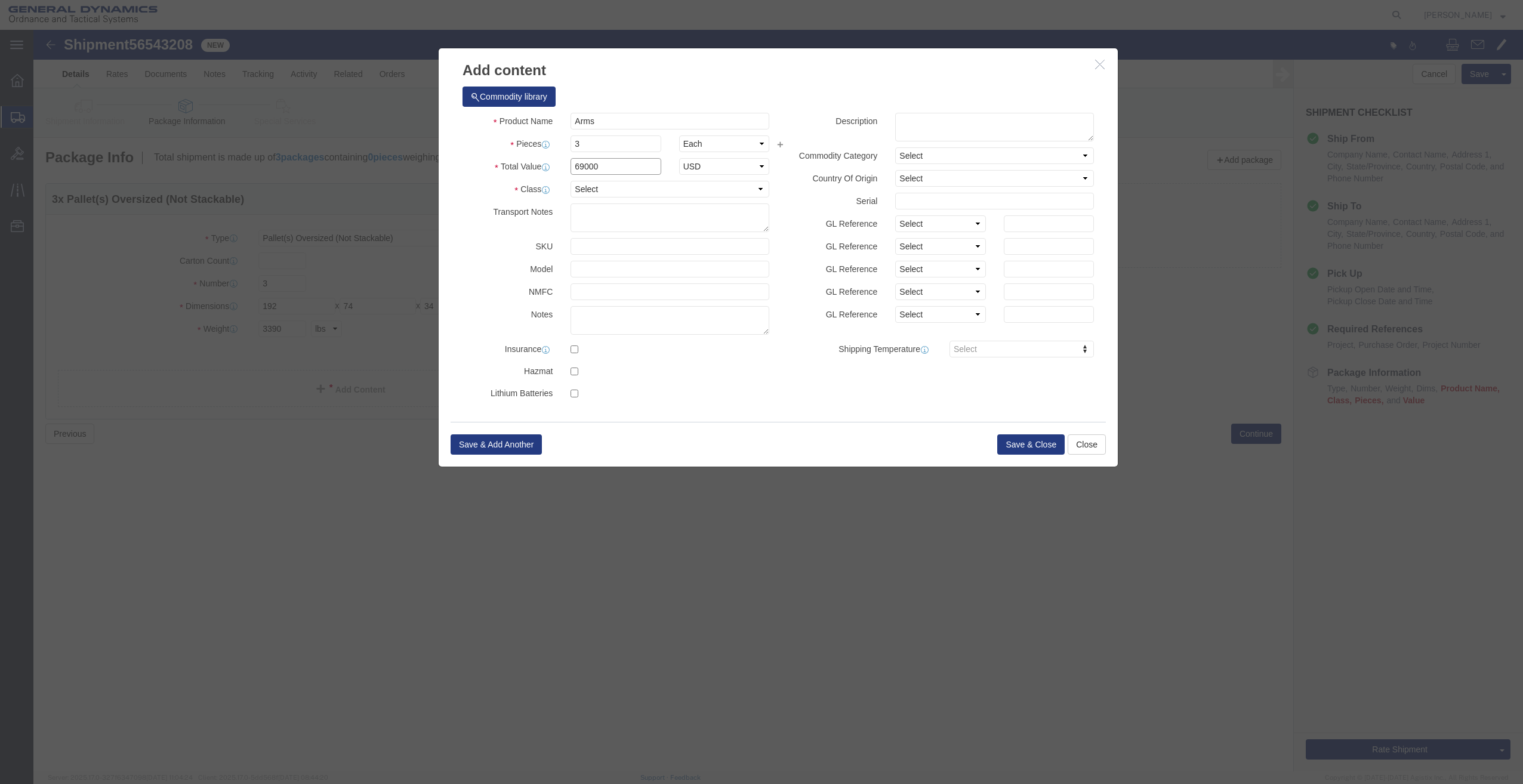
type input "69000"
click select "Select 50 55 60 65 70 85 92.5 100 125 175 250 300 400"
select select "50"
click select "Select 50 55 60 65 70 85 92.5 100 125 175 250 300 400"
click button "Save & Close"
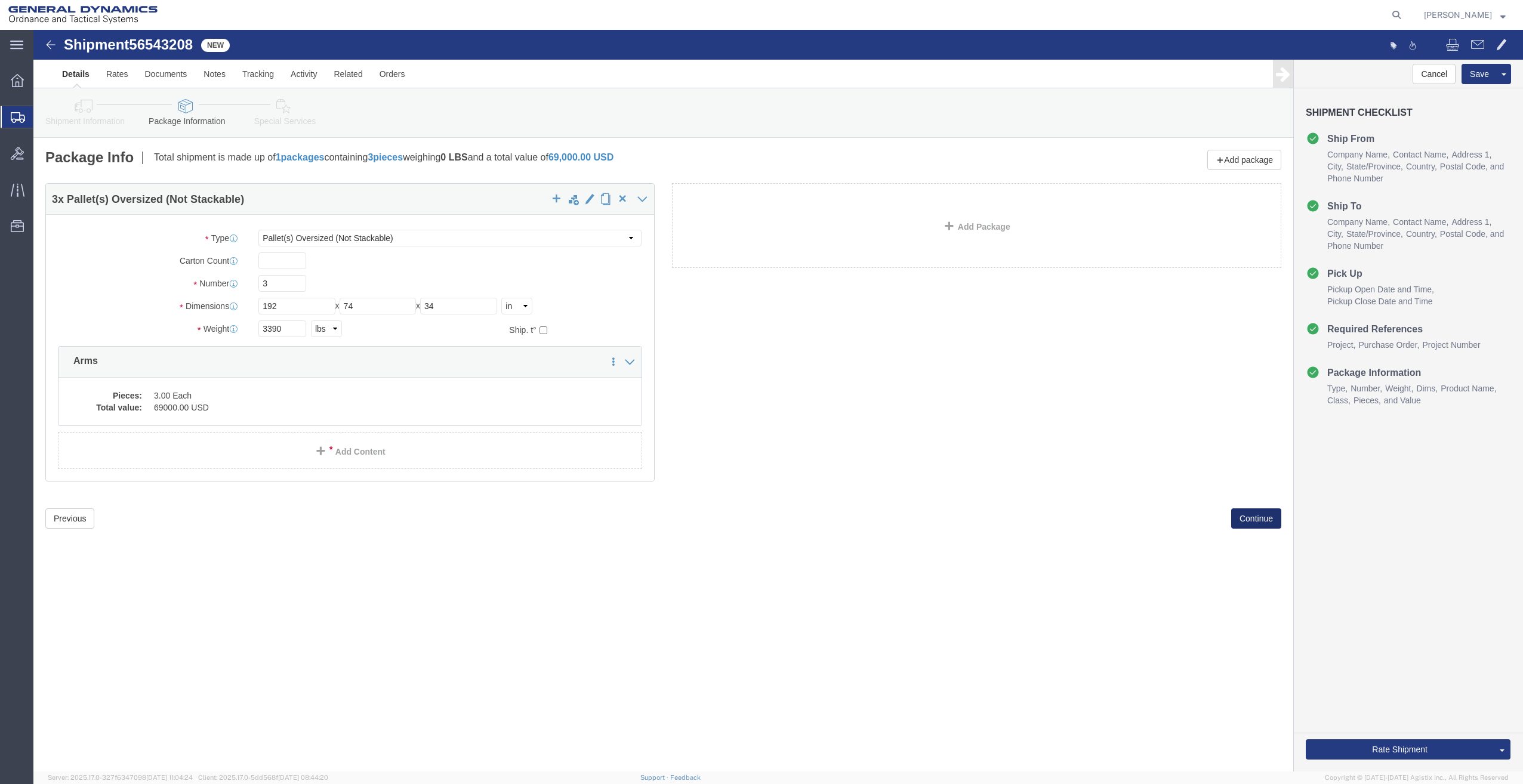
click button "Continue"
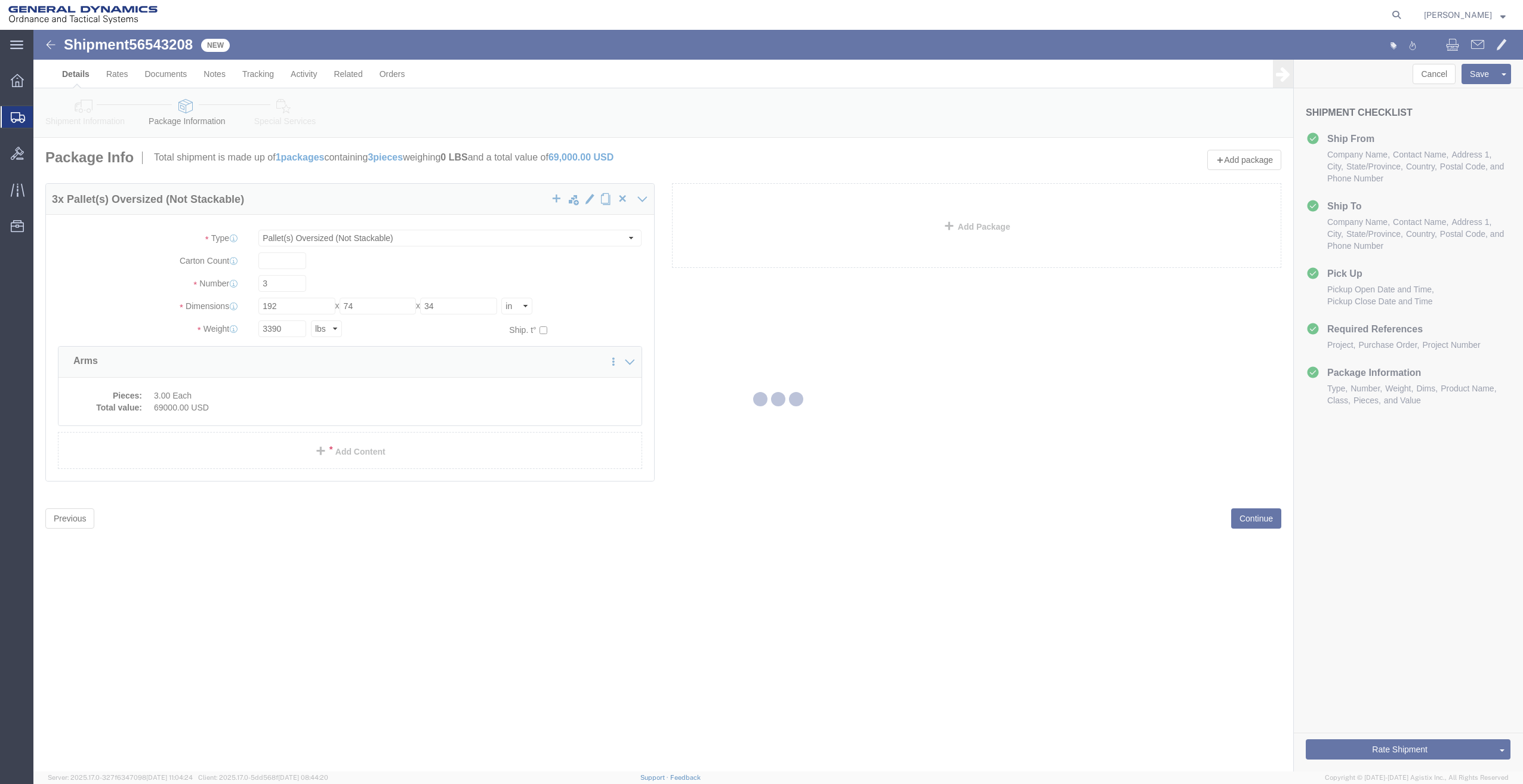
select select
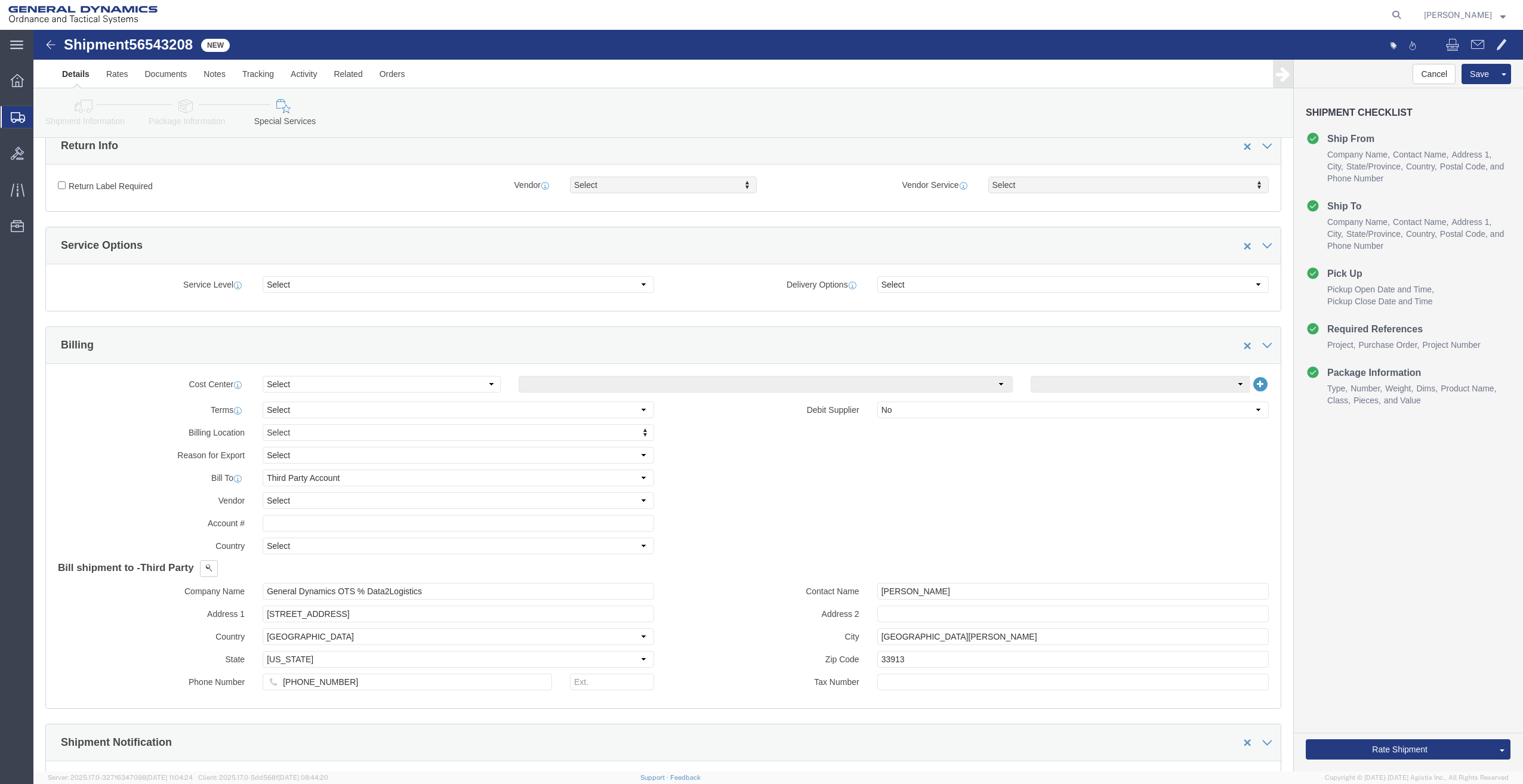
scroll to position [478, 0]
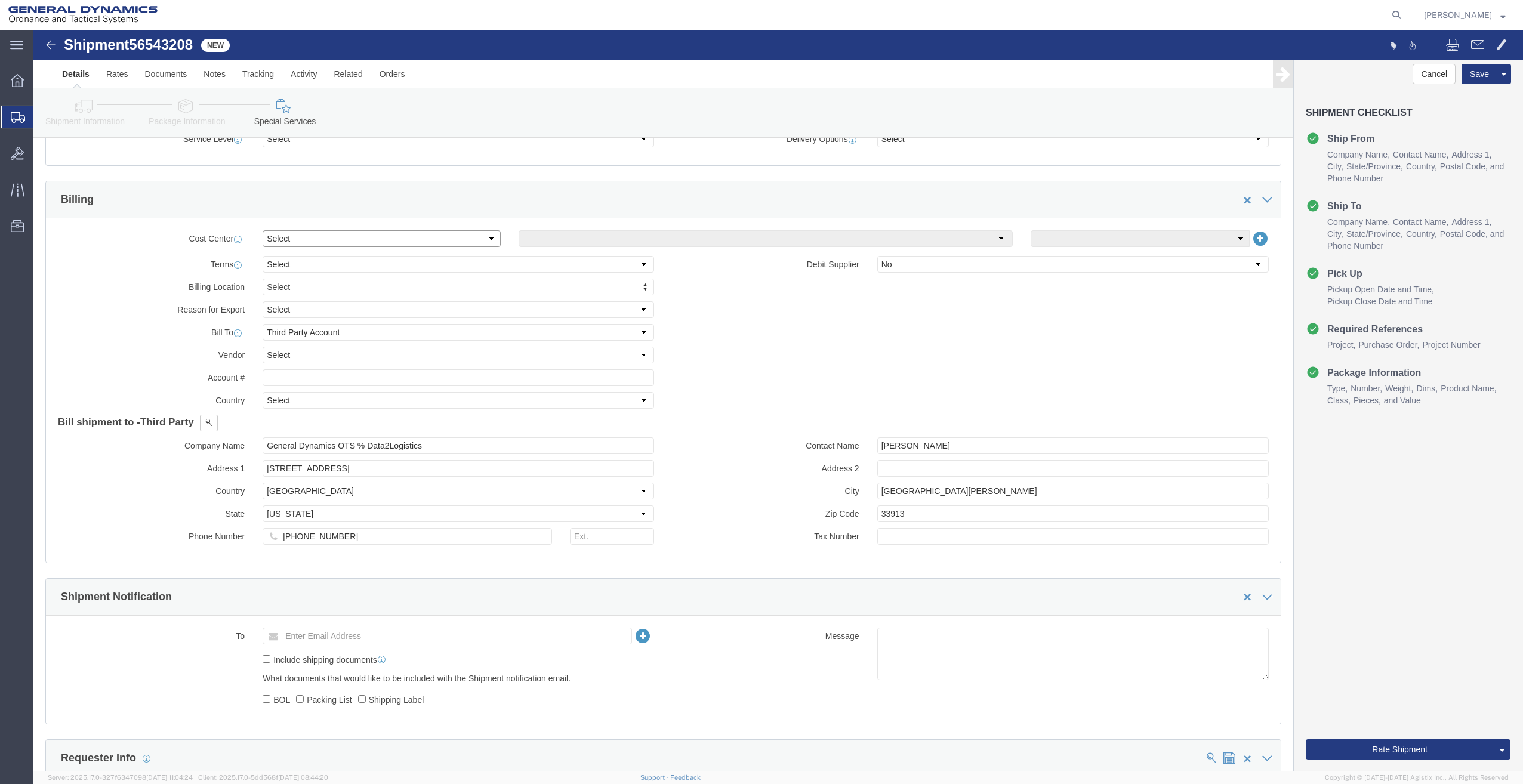
click select "Select Buyer Cost Center Department Operations Number Order Number Sales Person"
select select "DEPARTMENT"
click select "Select Buyer Cost Center Department Operations Number Order Number Sales Person"
click select "Select [GEOGRAPHIC_DATA] [GEOGRAPHIC_DATA] [GEOGRAPHIC_DATA] [GEOGRAPHIC_DATA] …"
select select "1923981"
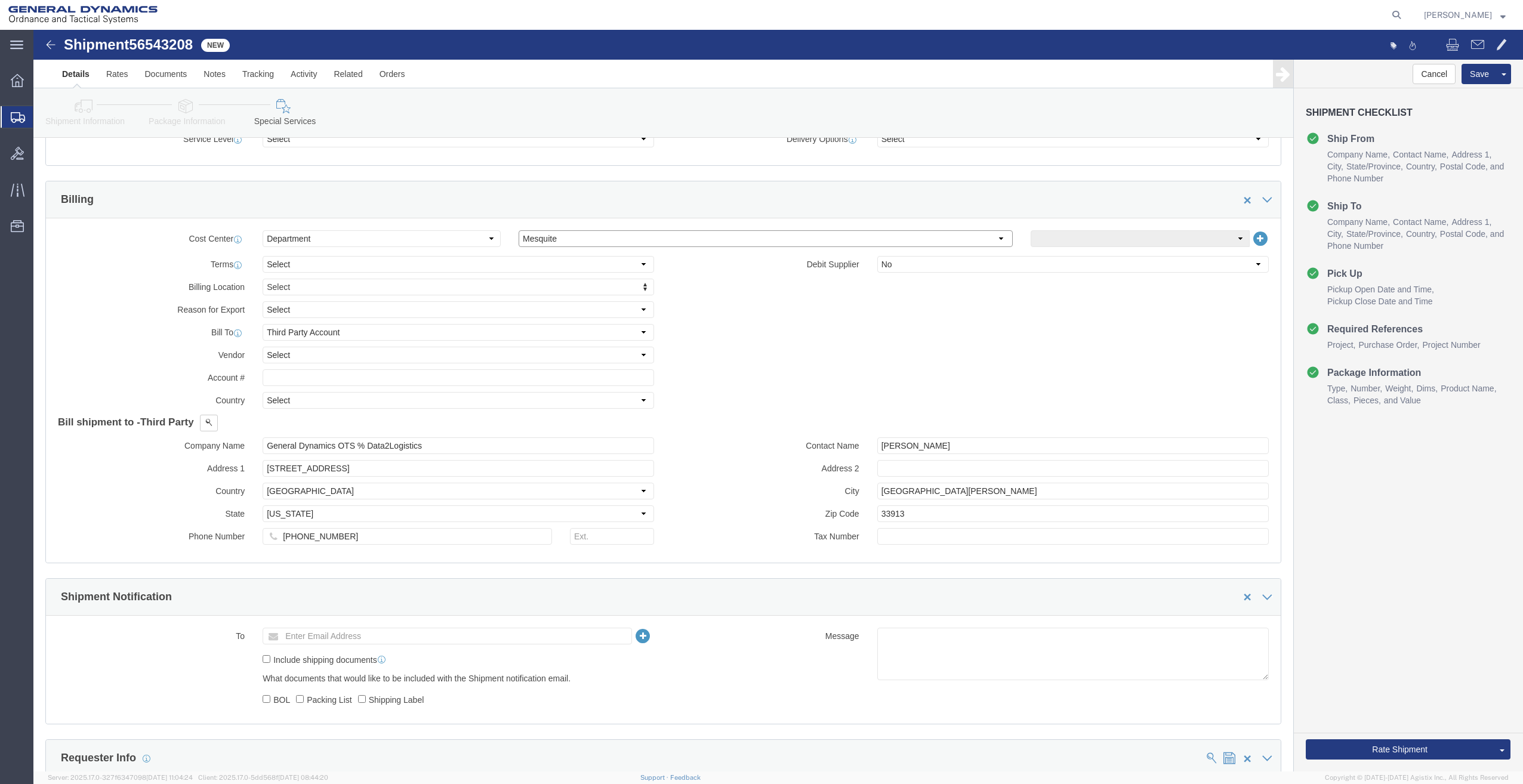
click select "Select [GEOGRAPHIC_DATA] [GEOGRAPHIC_DATA] [GEOGRAPHIC_DATA] [GEOGRAPHIC_DATA] …"
click select "Select DHL FedEx Express UPS"
select select "FedEx Express"
click select "Select DHL FedEx Express UPS"
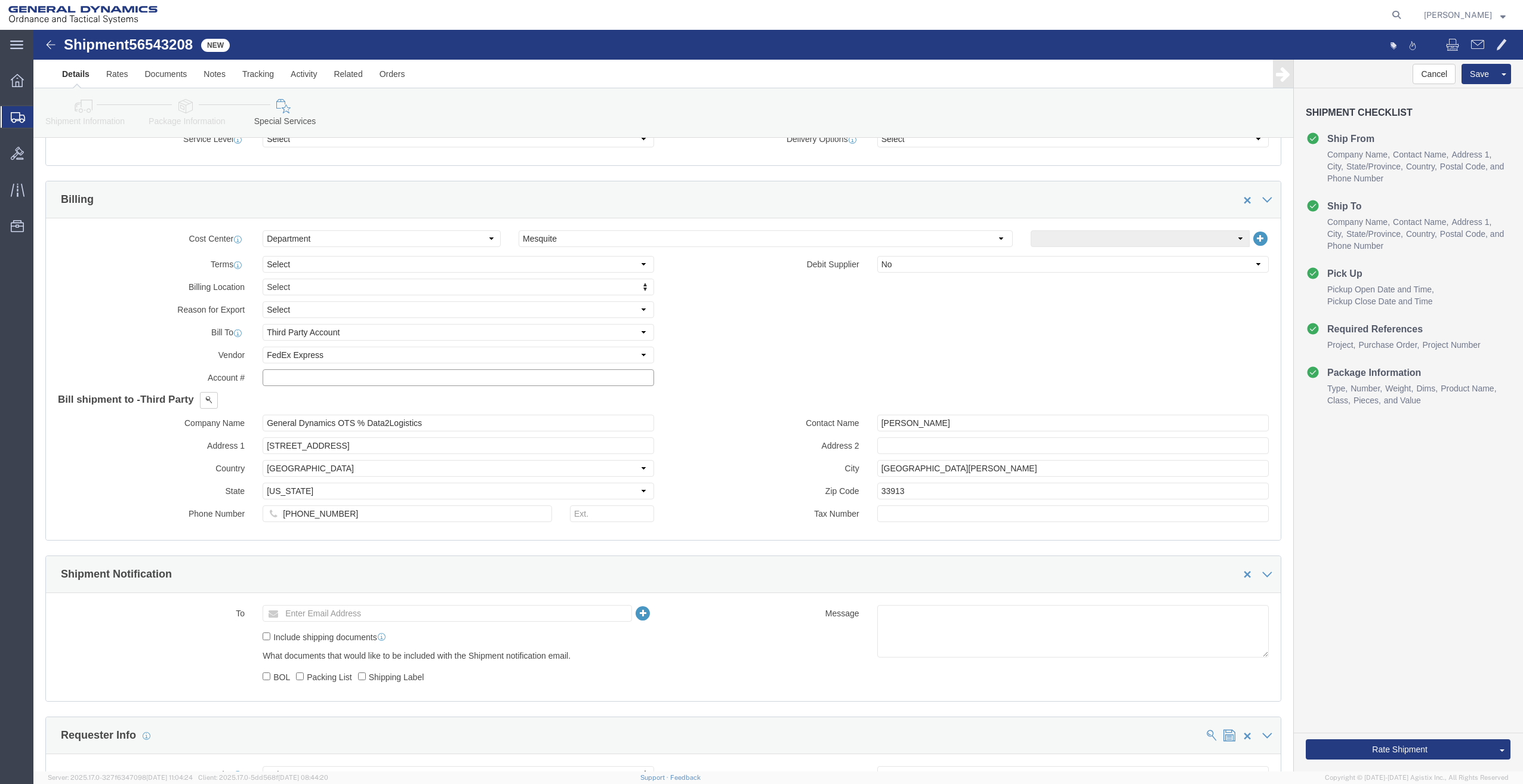
click input "text"
type input "201518662"
drag, startPoint x: 315, startPoint y: 421, endPoint x: 152, endPoint y: 442, distance: 164.3
click div "Company Name General Dynamics OTS % Data2Logistics Address 1 [STREET_ADDRESS] C…"
type input "PO BOX 51050"
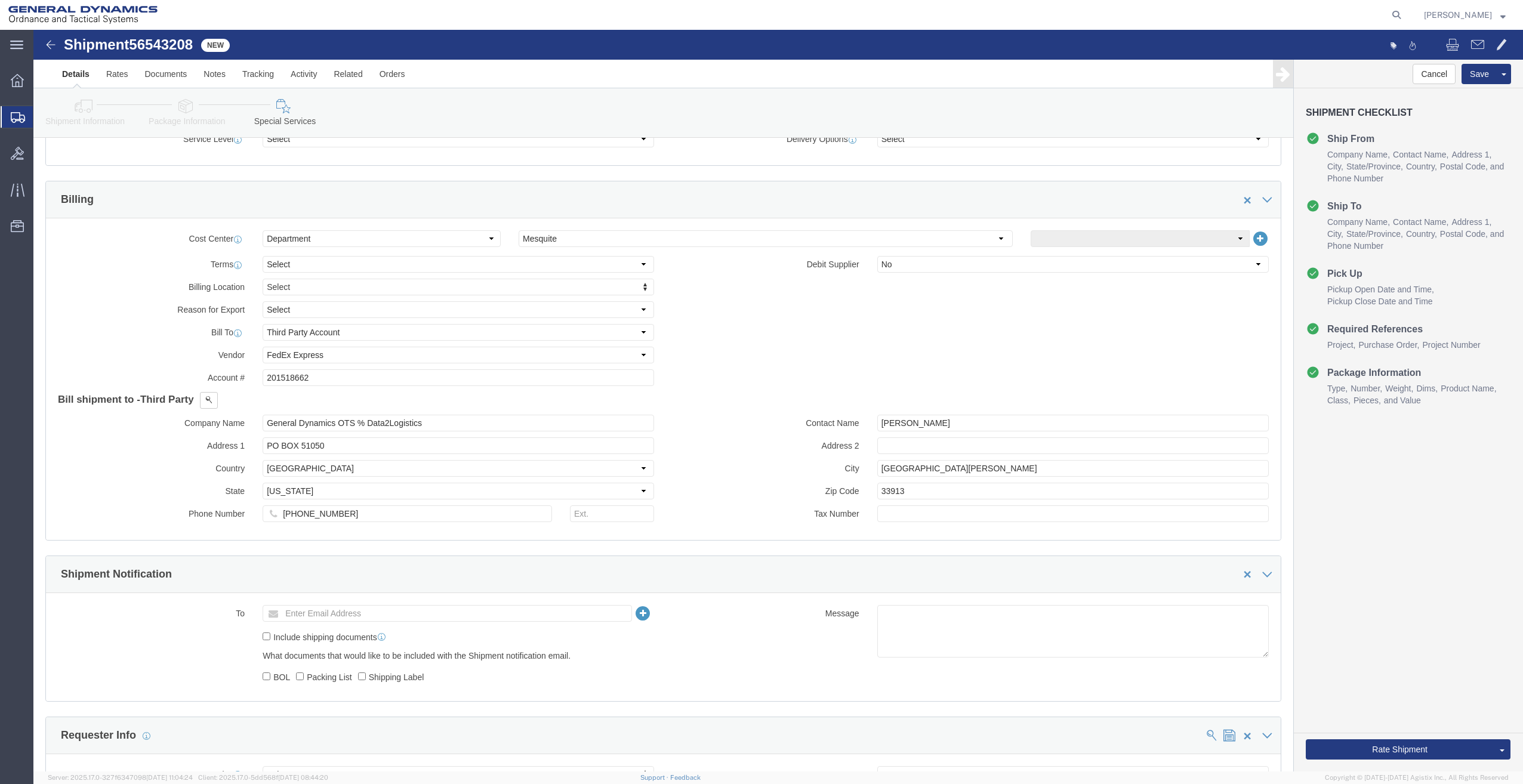
click div "Billing Location Select Select My Profile Location GD-OTS [GEOGRAPHIC_DATA] (Co…"
click input "text"
type input "nrizzo@cmfor"
drag, startPoint x: 321, startPoint y: 582, endPoint x: 236, endPoint y: 579, distance: 85.1
type input "Enter Email Address"
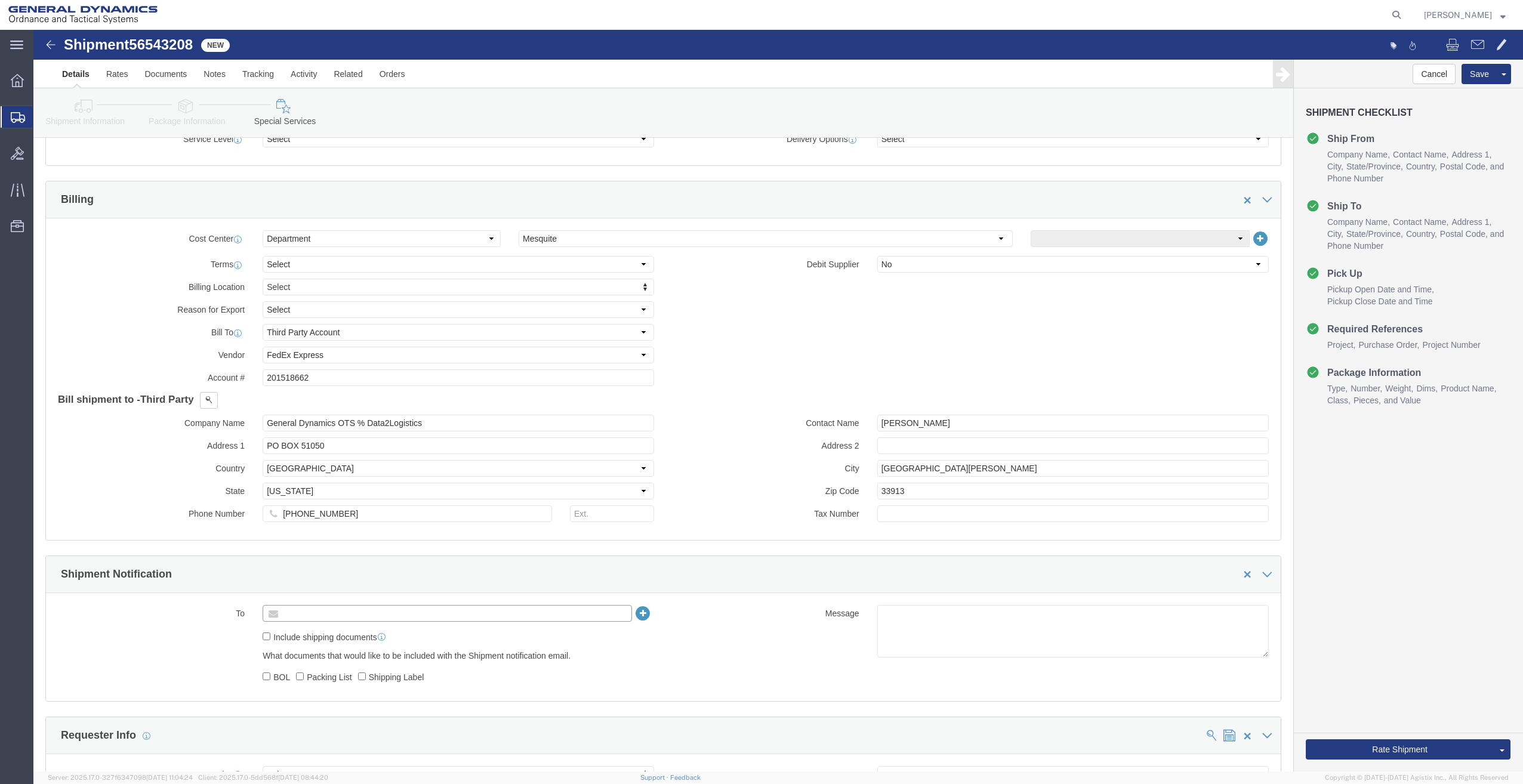
drag, startPoint x: 270, startPoint y: 583, endPoint x: 468, endPoint y: 583, distance: 198.0
click input "text"
type input "Enter Email Address"
paste input "[EMAIL_ADDRESS][DOMAIN_NAME]"
type input "[EMAIL_ADDRESS][DOMAIN_NAME]"
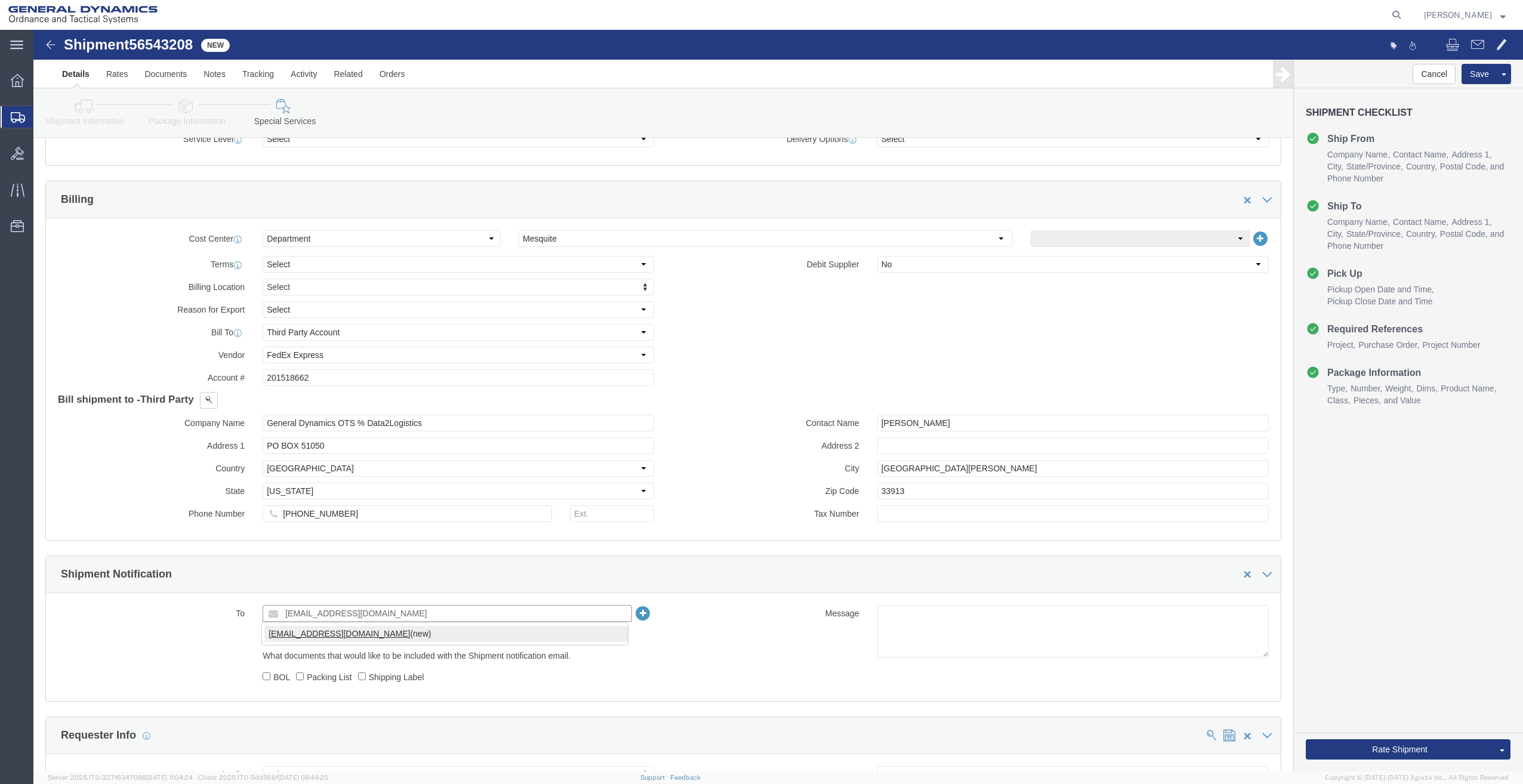
type input "[EMAIL_ADDRESS][DOMAIN_NAME]"
click label "BOL"
click input "BOL"
checkbox input "true"
click input "Packing List"
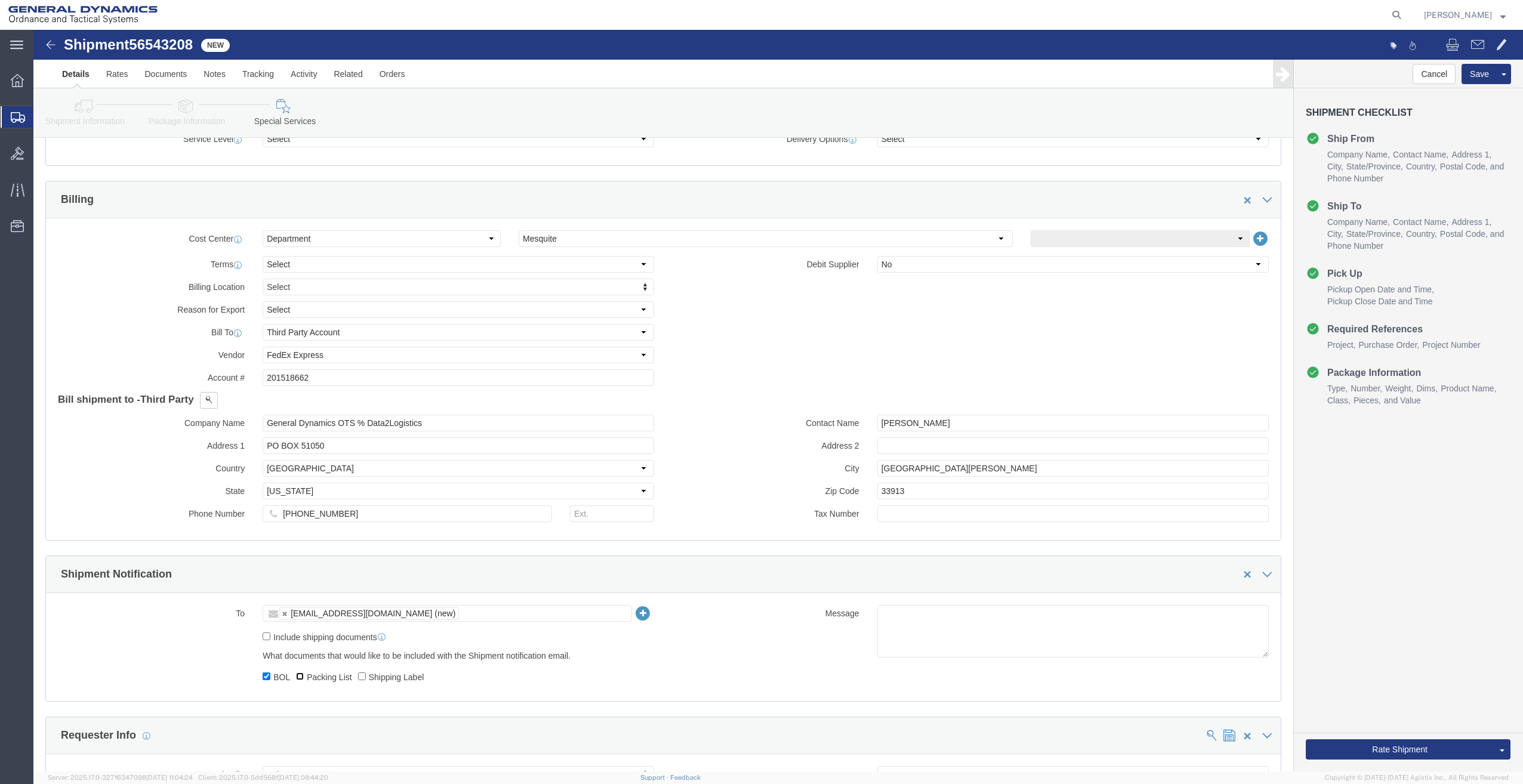
checkbox input "true"
click input "Shipping Label"
checkbox input "true"
click button "Rate Shipment"
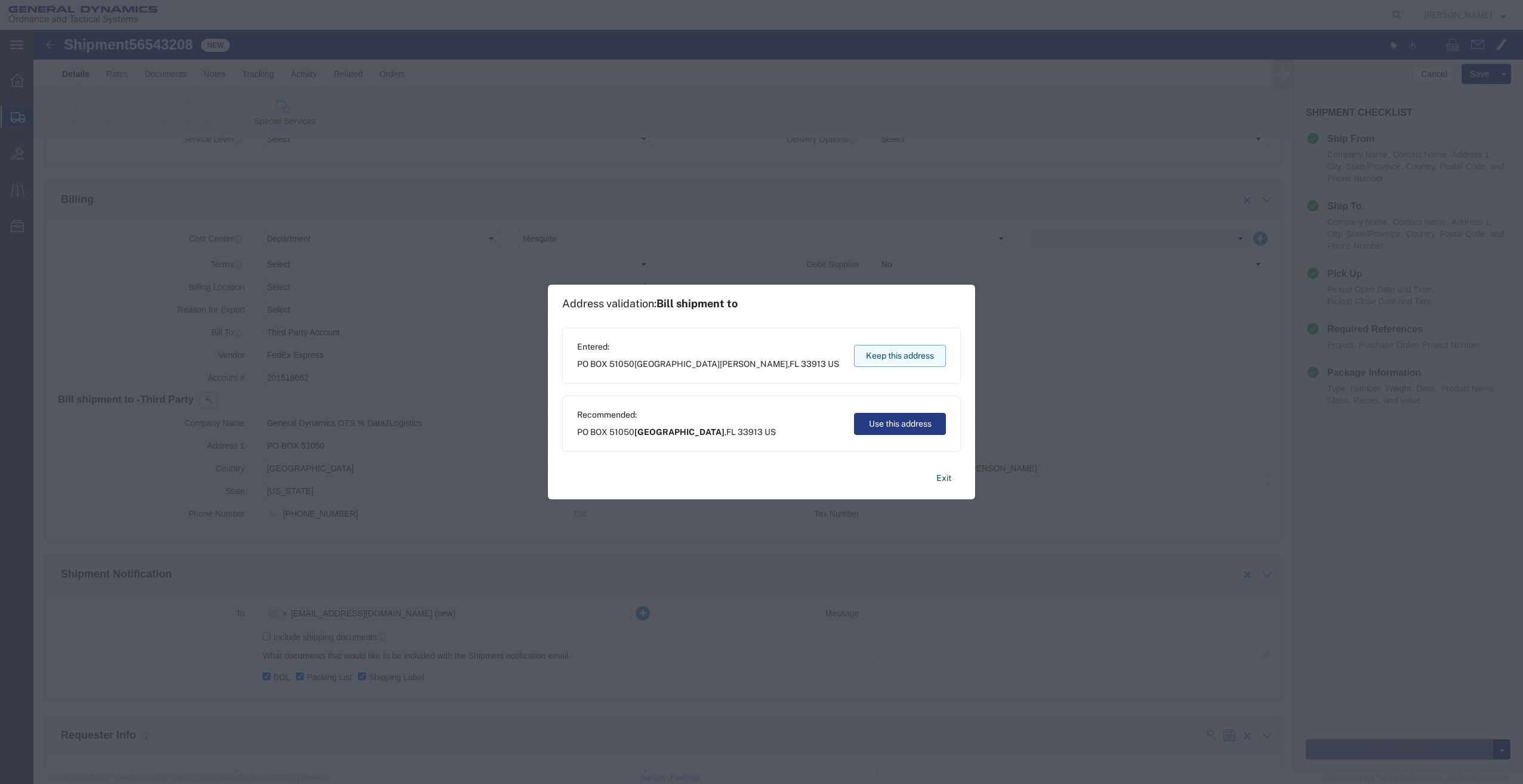
click at [908, 352] on button "Keep this address" at bounding box center [899, 356] width 92 height 22
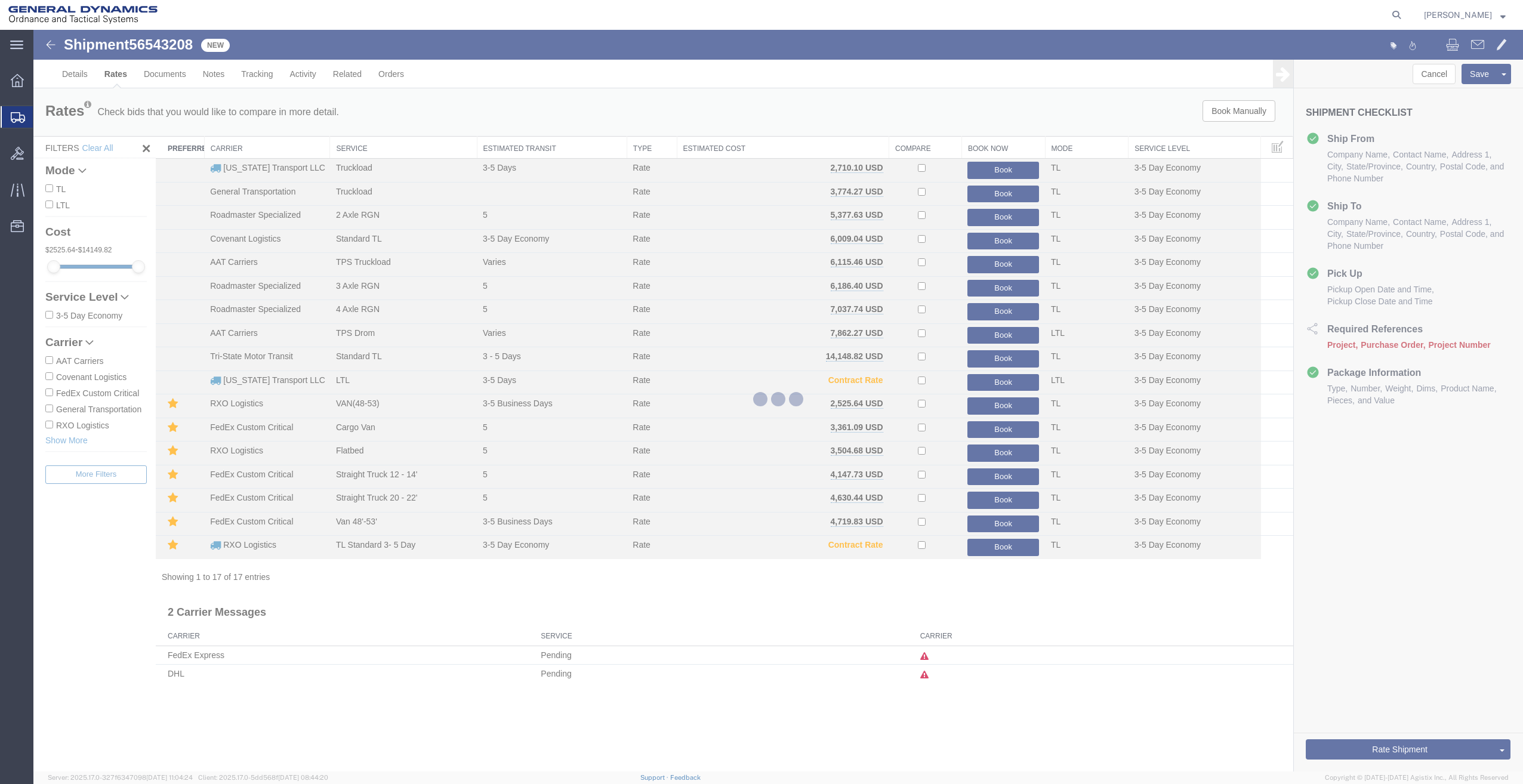
scroll to position [0, 0]
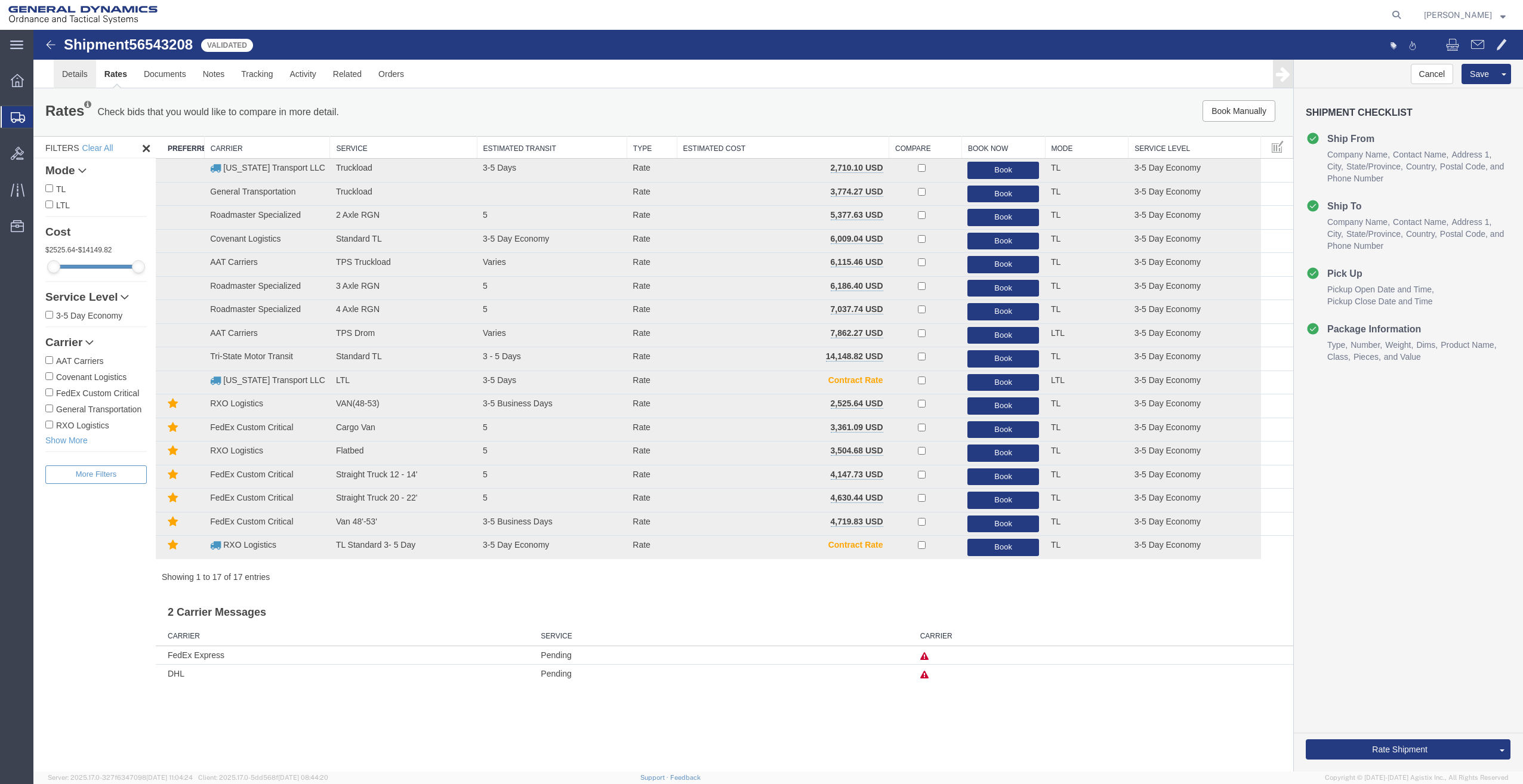
click at [84, 79] on link "Details" at bounding box center [75, 74] width 42 height 29
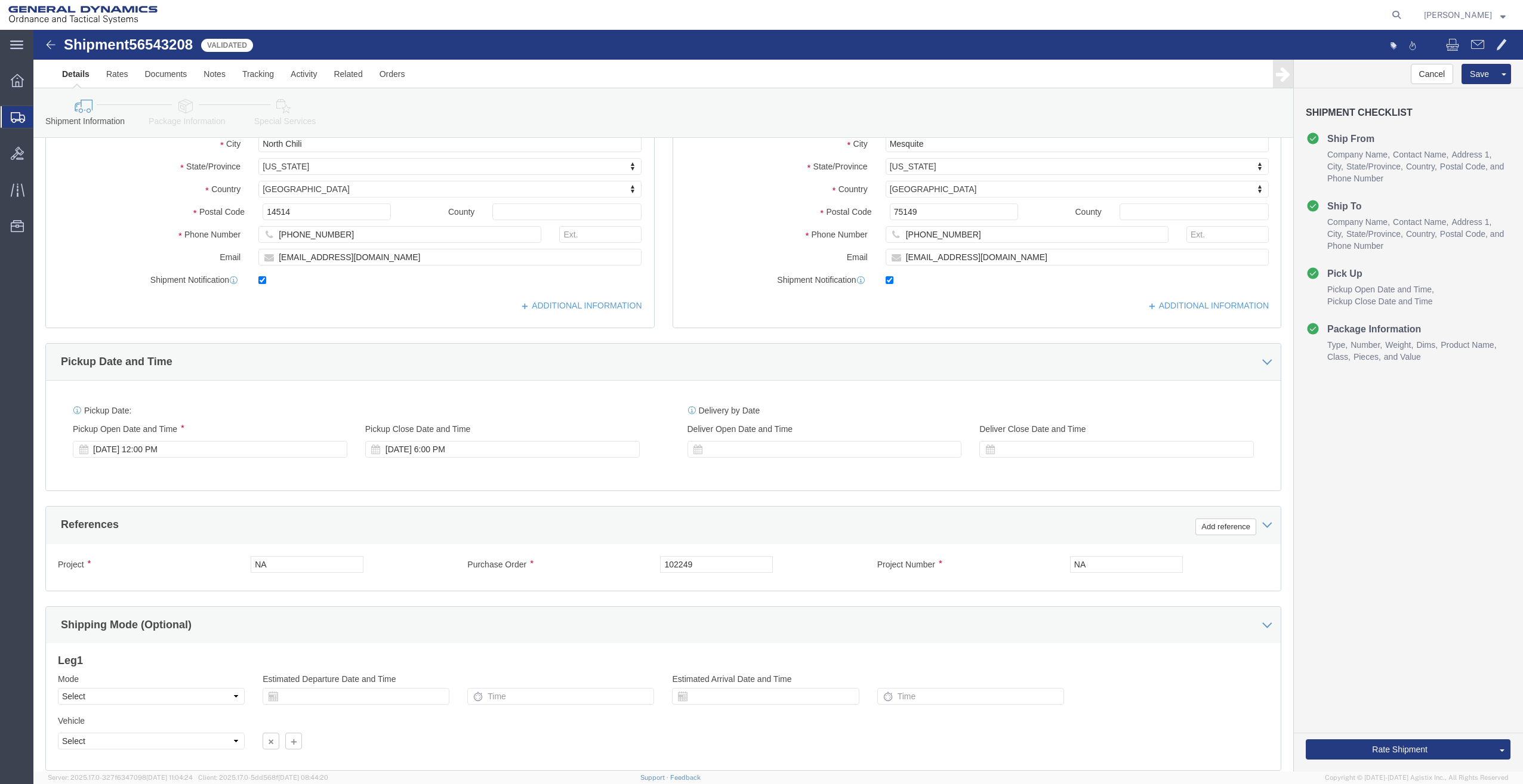
scroll to position [283, 0]
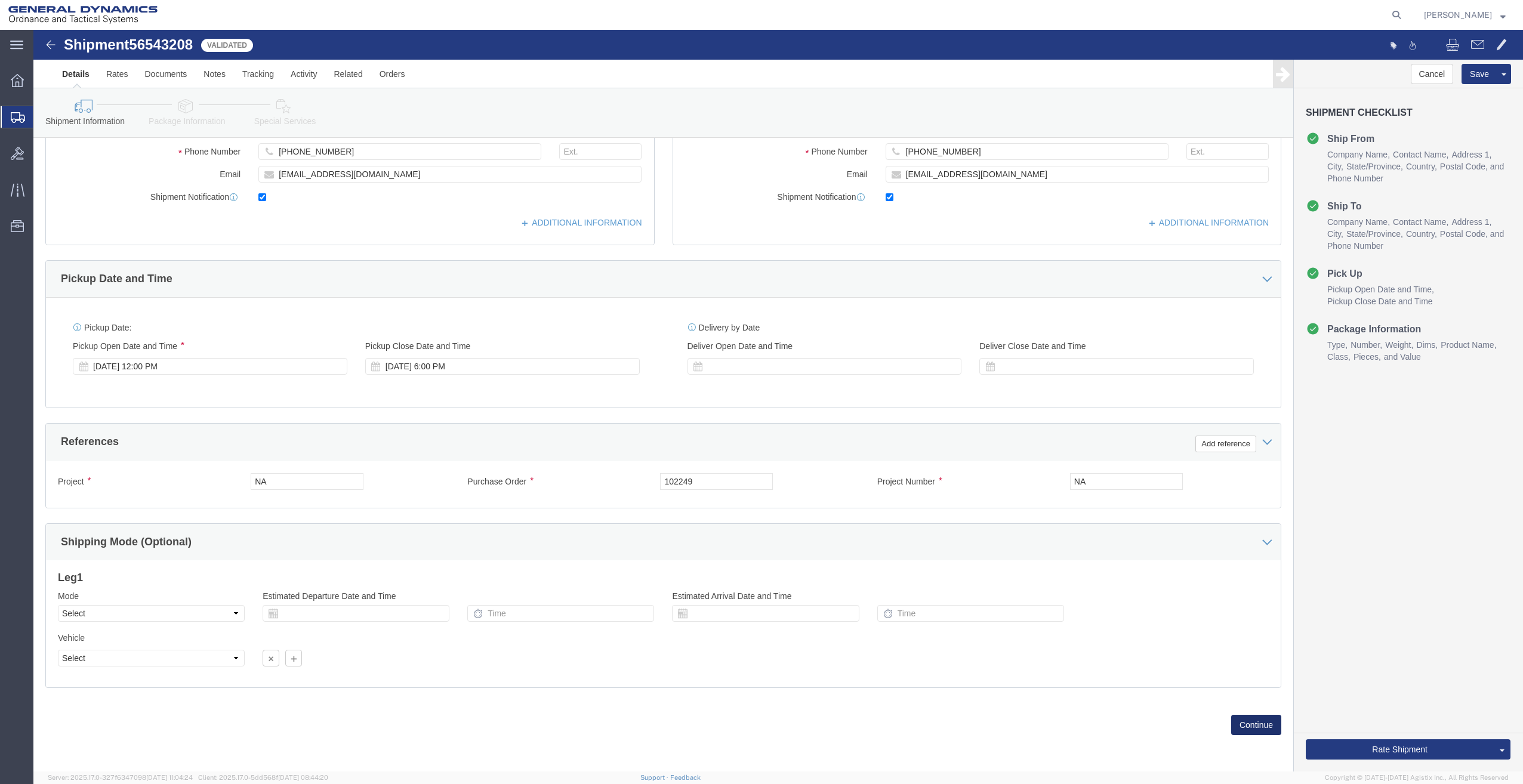
click button "Continue"
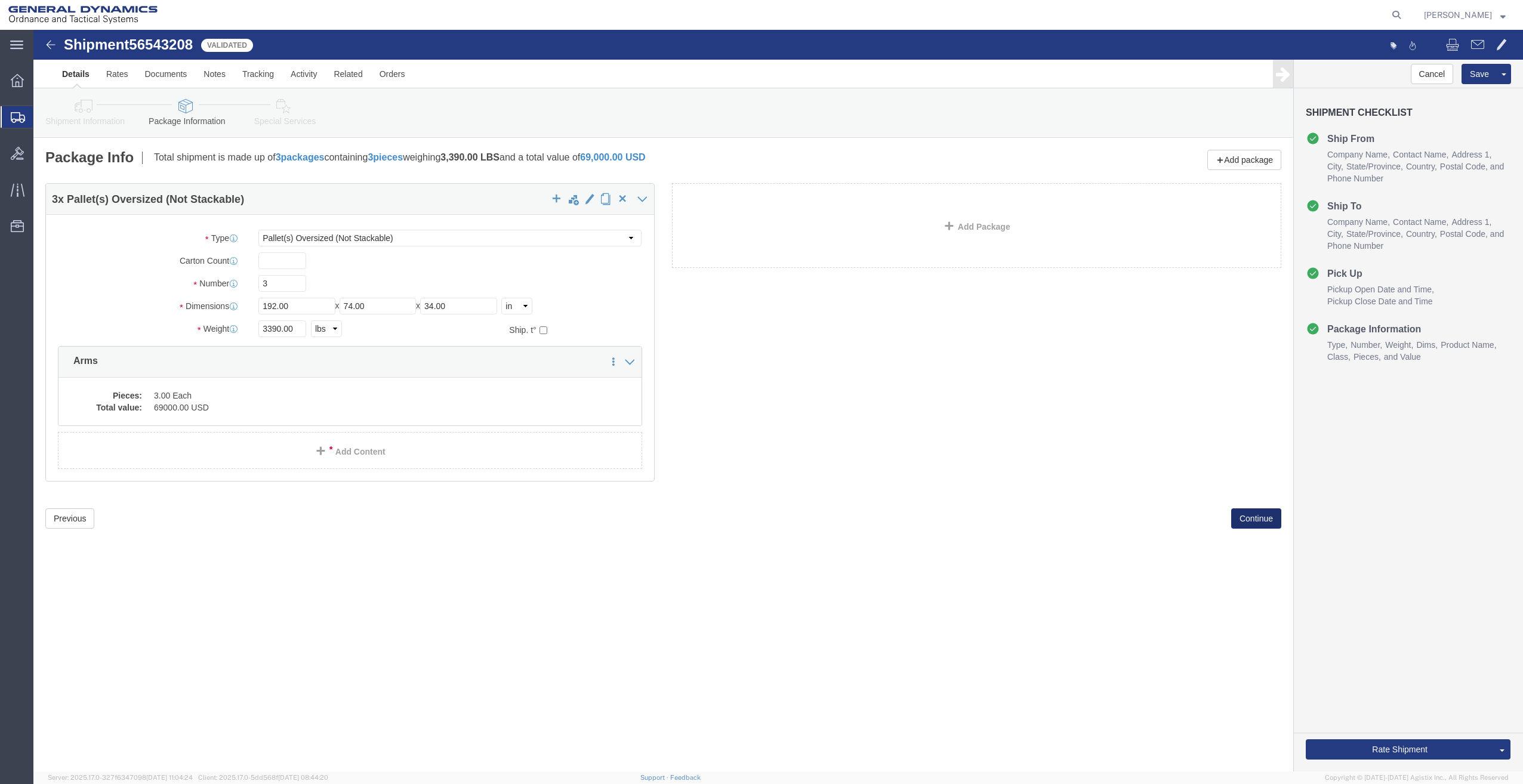
scroll to position [0, 0]
click button "Continue"
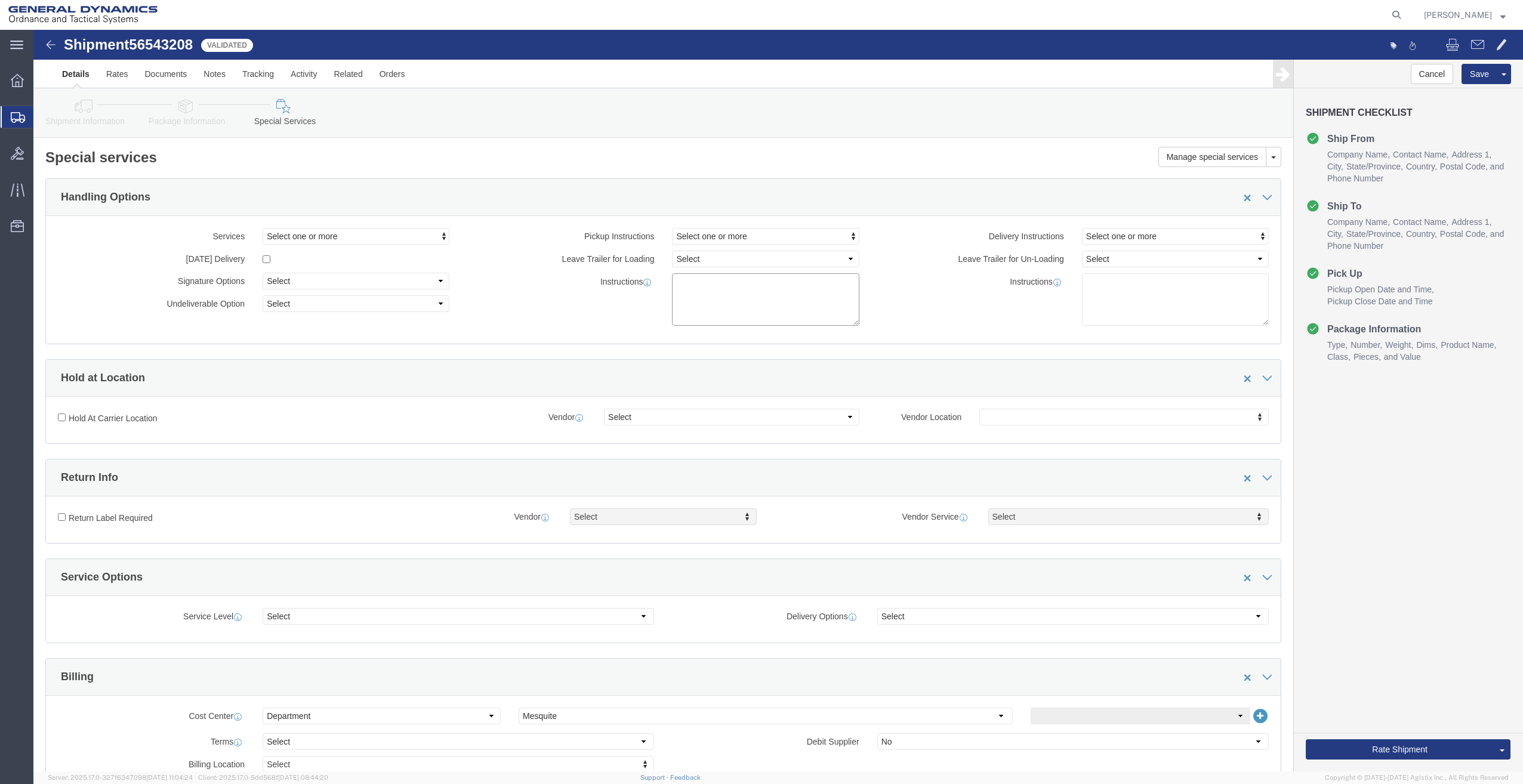
paste textarea "Pickup number 721065 at doors 1 thru 10"
type textarea "Pickup number 721065 at doors 1 thru 10"
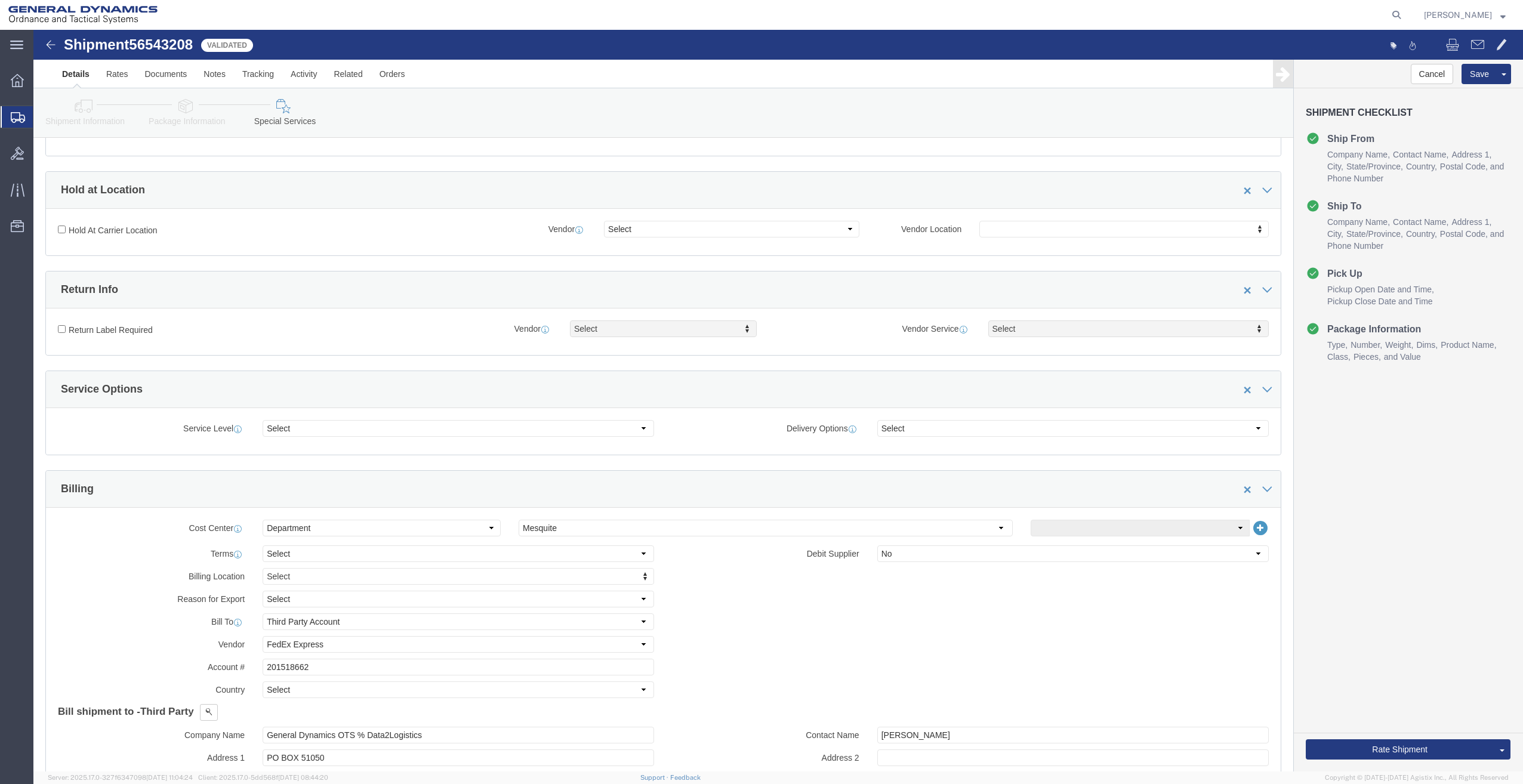
scroll to position [238, 0]
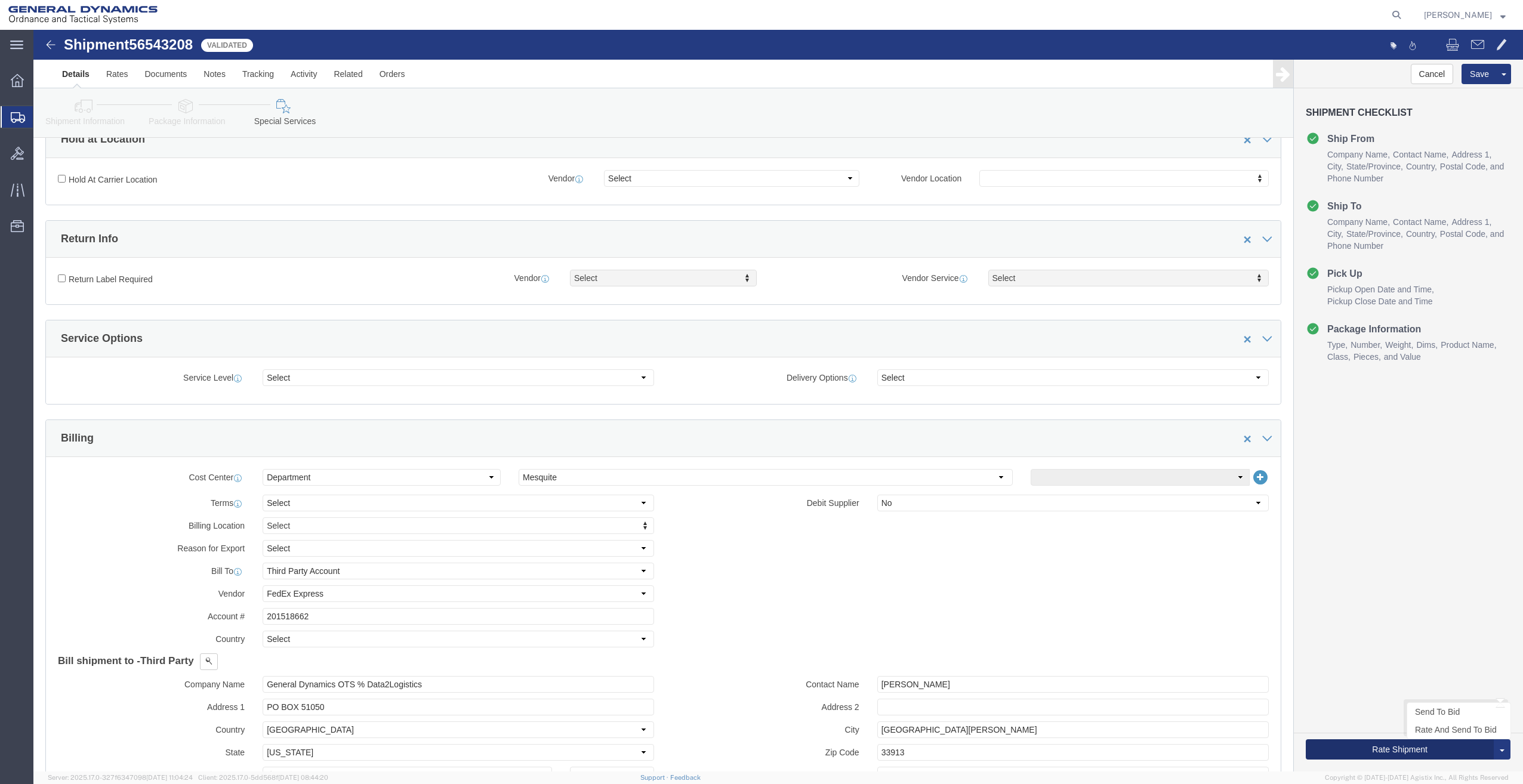
click button "Rate Shipment"
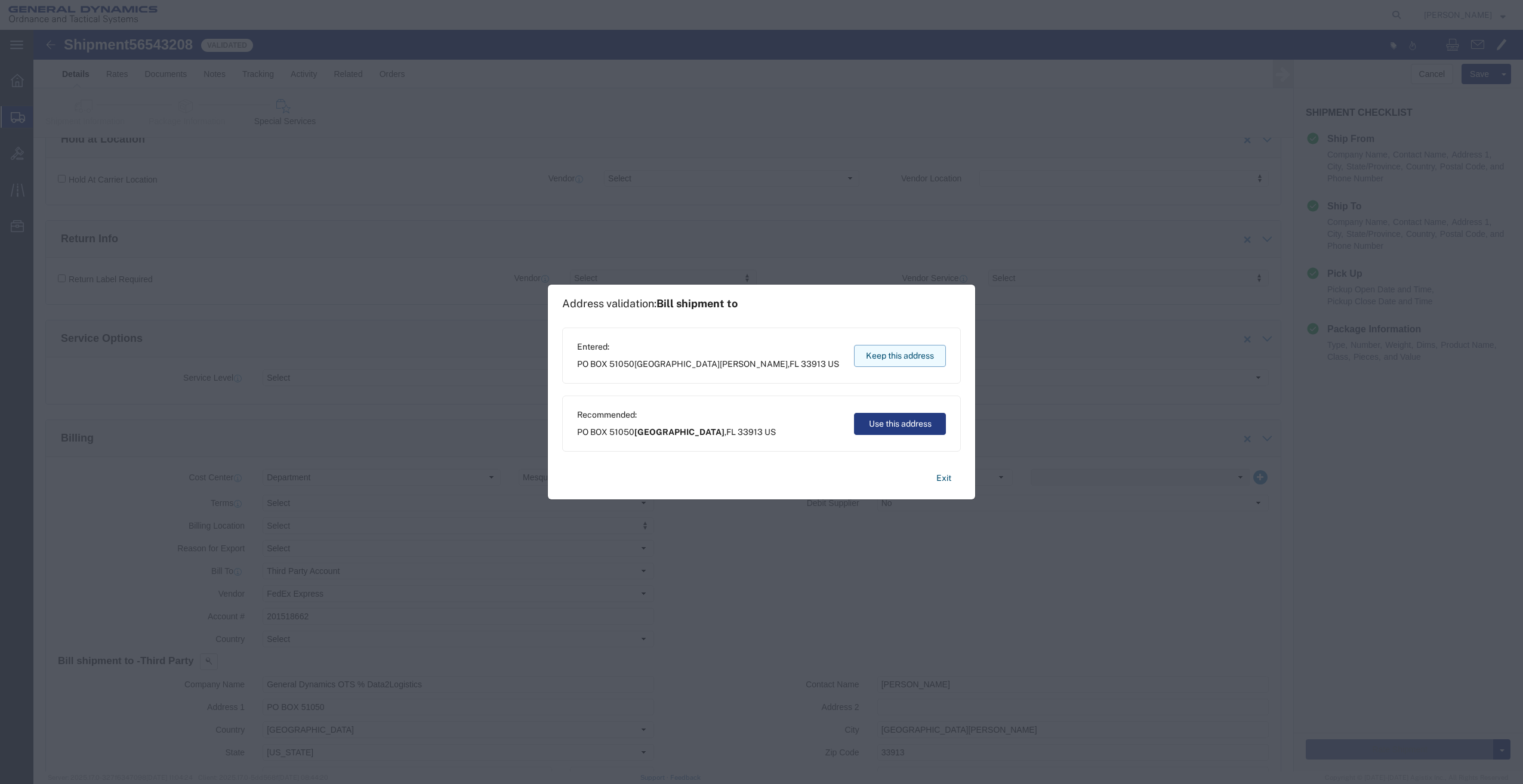
click at [925, 360] on button "Keep this address" at bounding box center [899, 356] width 92 height 22
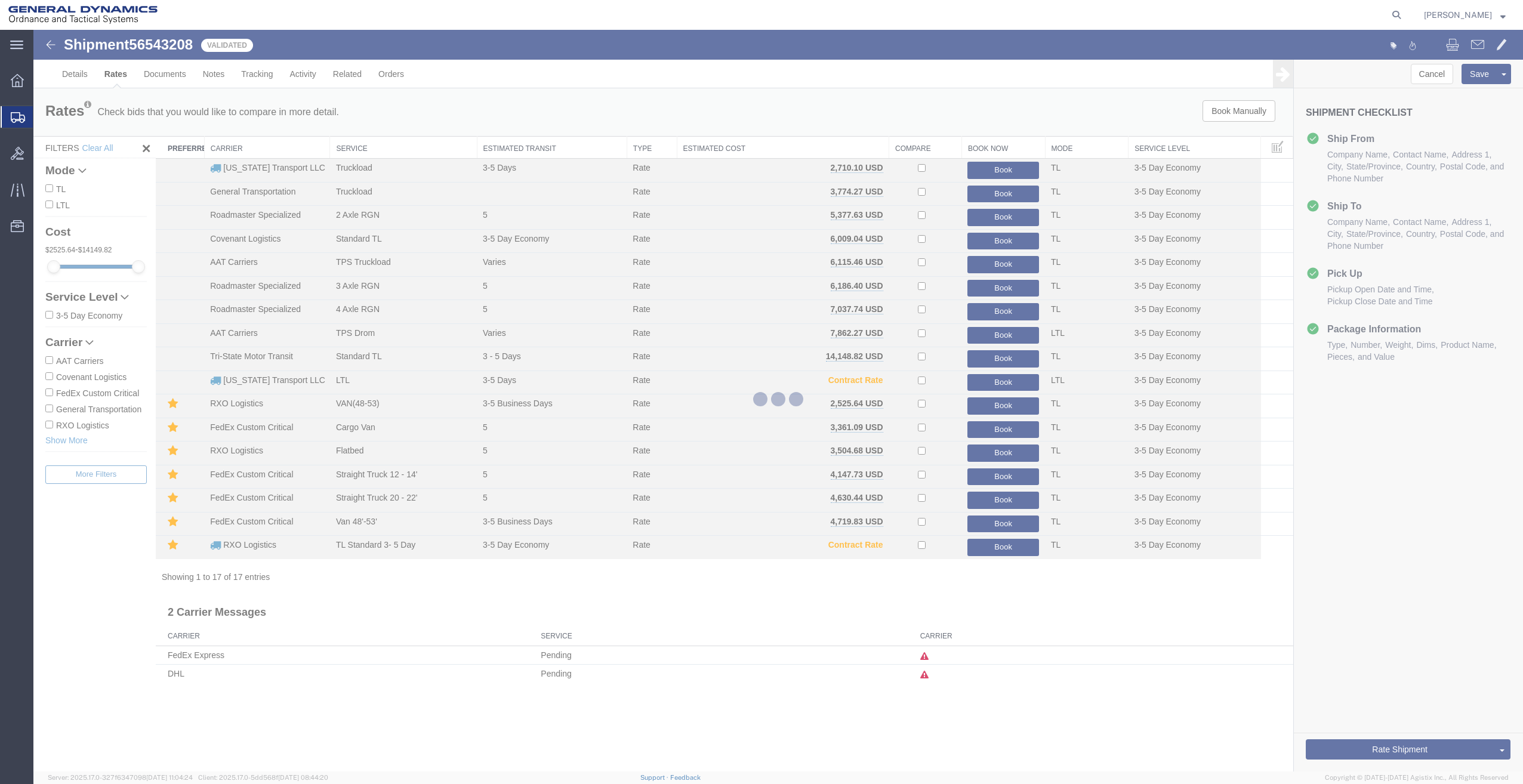
scroll to position [0, 0]
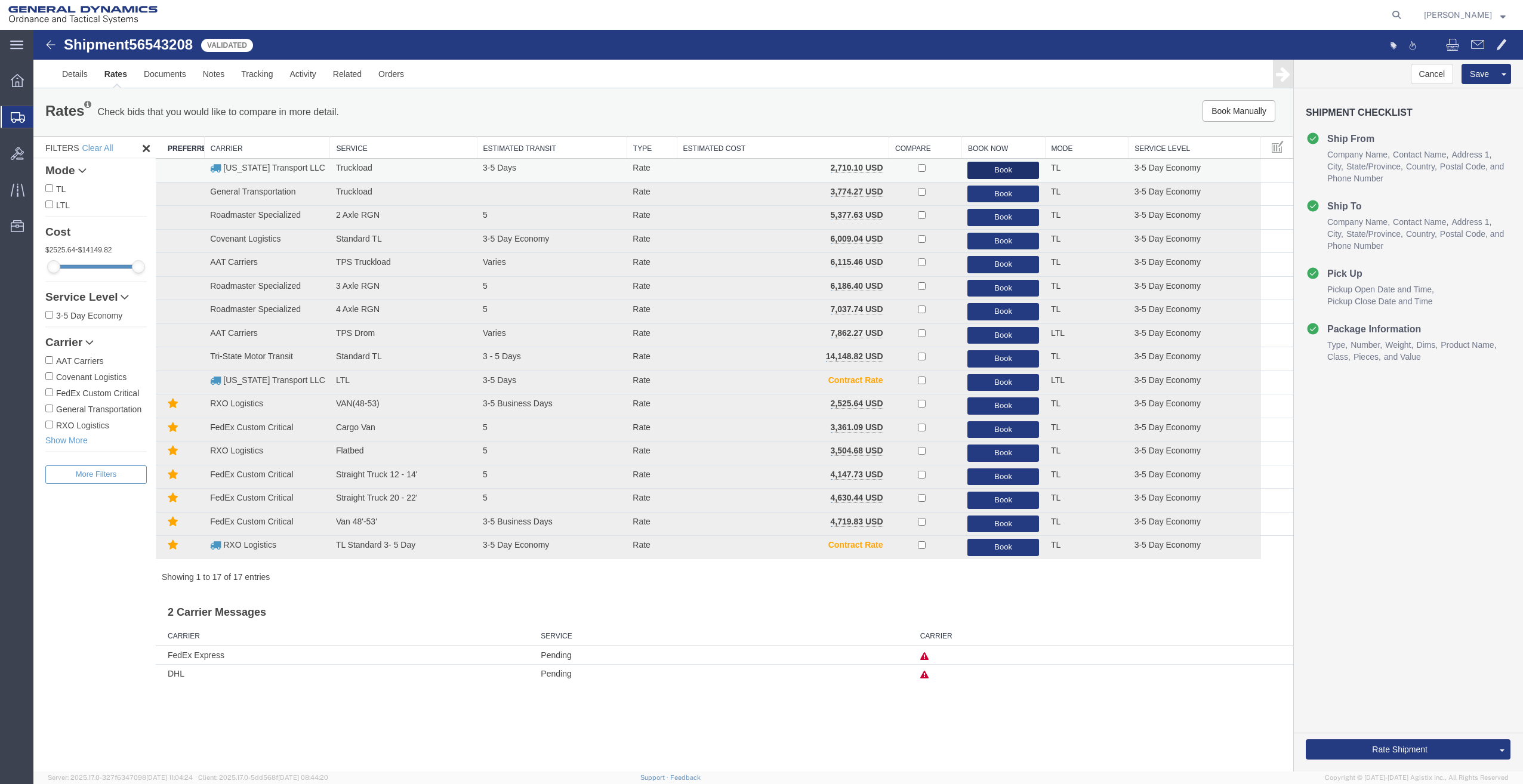
click at [1004, 170] on button "Book" at bounding box center [1002, 170] width 71 height 18
